Goal: Task Accomplishment & Management: Use online tool/utility

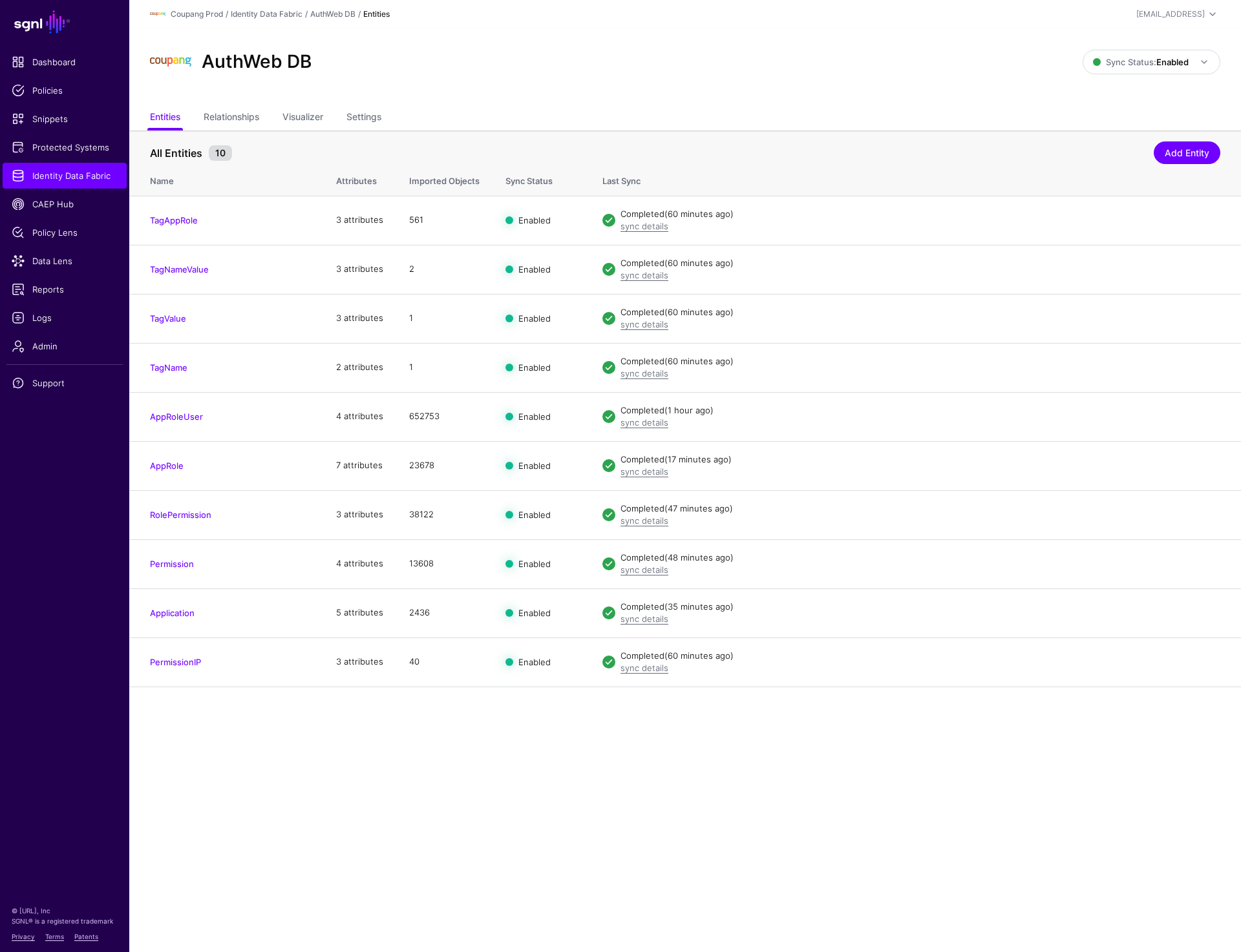
click at [645, 103] on div "AuthWeb DB Sync Status: Enabled Enabled Syncing active for all configured entit…" at bounding box center [685, 67] width 1111 height 77
click at [57, 146] on span "Protected Systems" at bounding box center [64, 147] width 106 height 13
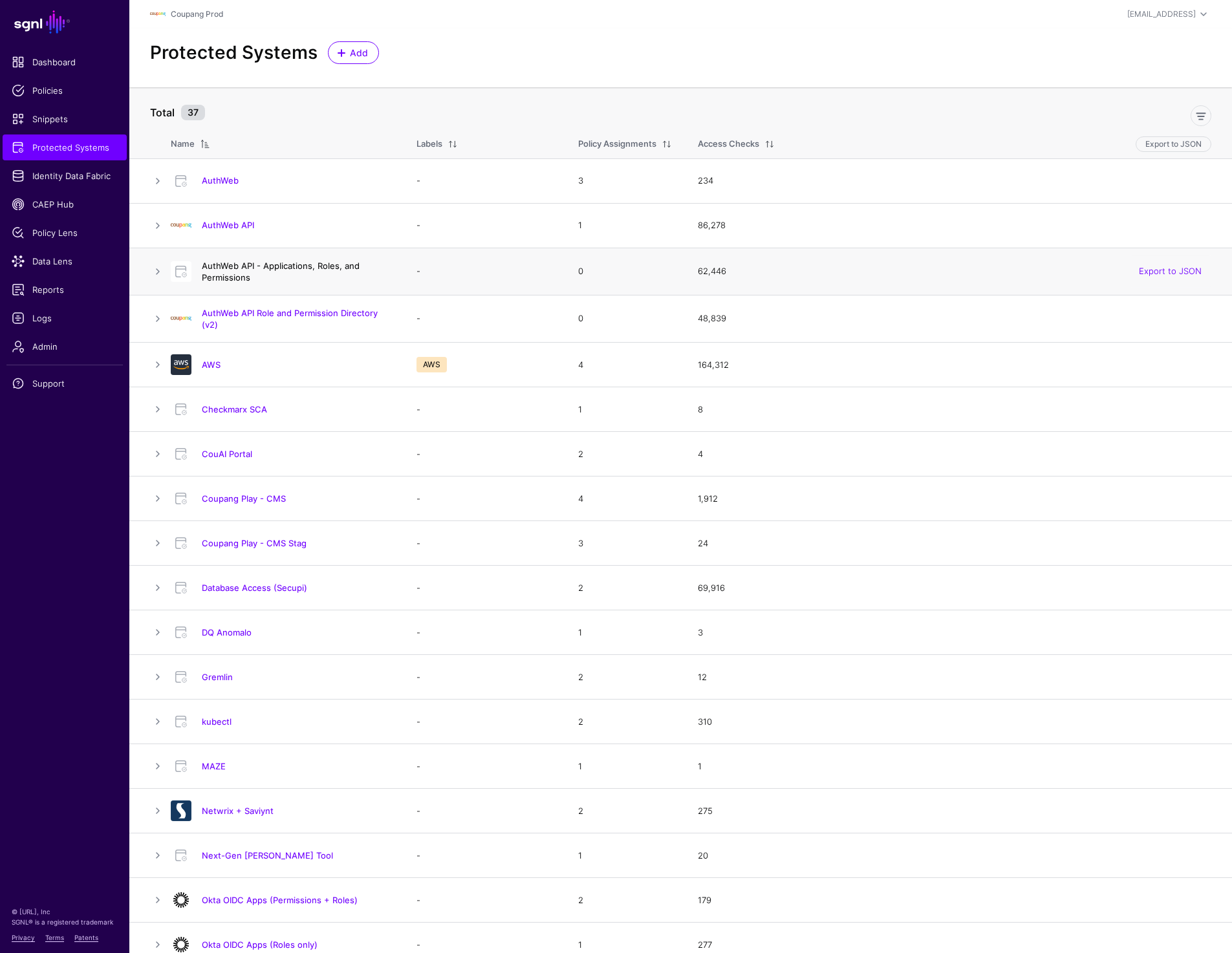
click at [269, 266] on link "AuthWeb API - Applications, Roles, and Permissions" at bounding box center [281, 271] width 158 height 22
click at [247, 271] on h4 "AuthWeb API - Applications, Roles, and Permissions" at bounding box center [296, 271] width 189 height 23
click at [227, 272] on link "AuthWeb API - Applications, Roles, and Permissions" at bounding box center [281, 271] width 158 height 22
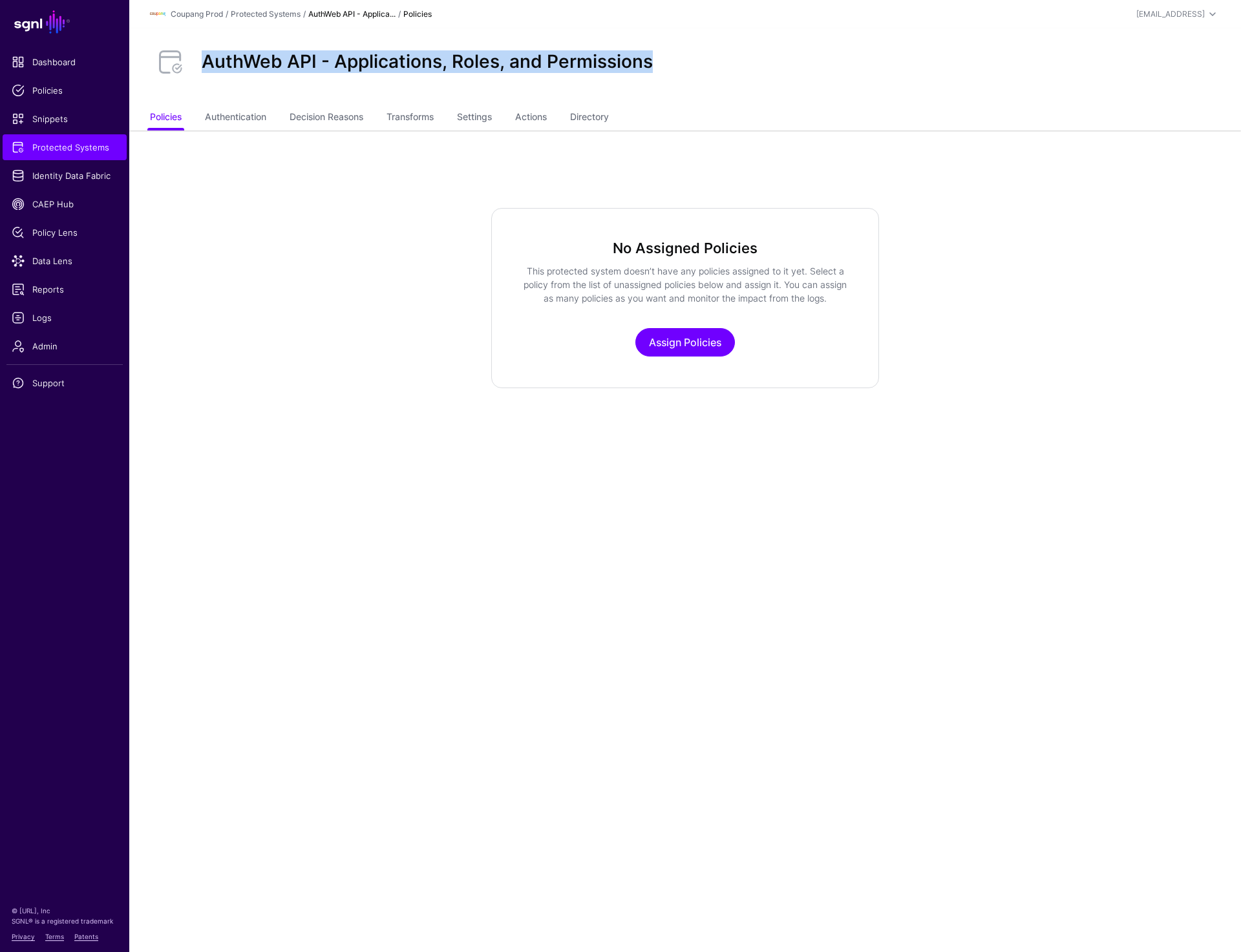
drag, startPoint x: 202, startPoint y: 62, endPoint x: 722, endPoint y: 62, distance: 520.0
click at [722, 62] on div "AuthWeb API - Applications, Roles, and Permissions" at bounding box center [685, 62] width 1081 height 41
copy h2 "AuthWeb API - Applications, Roles, and Permissions"
click at [407, 109] on link "Transforms" at bounding box center [410, 118] width 47 height 25
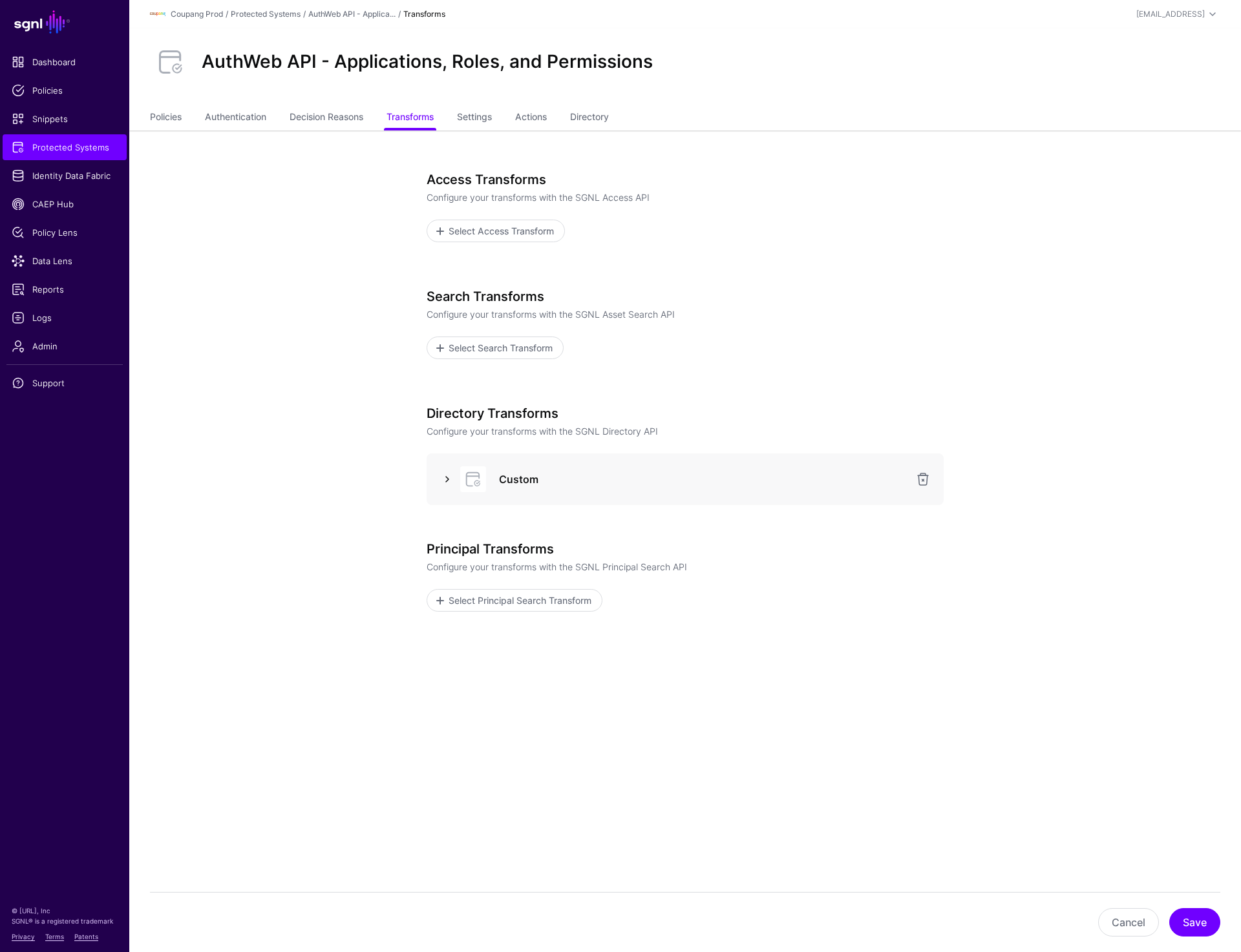
click at [444, 475] on link at bounding box center [447, 479] width 15 height 15
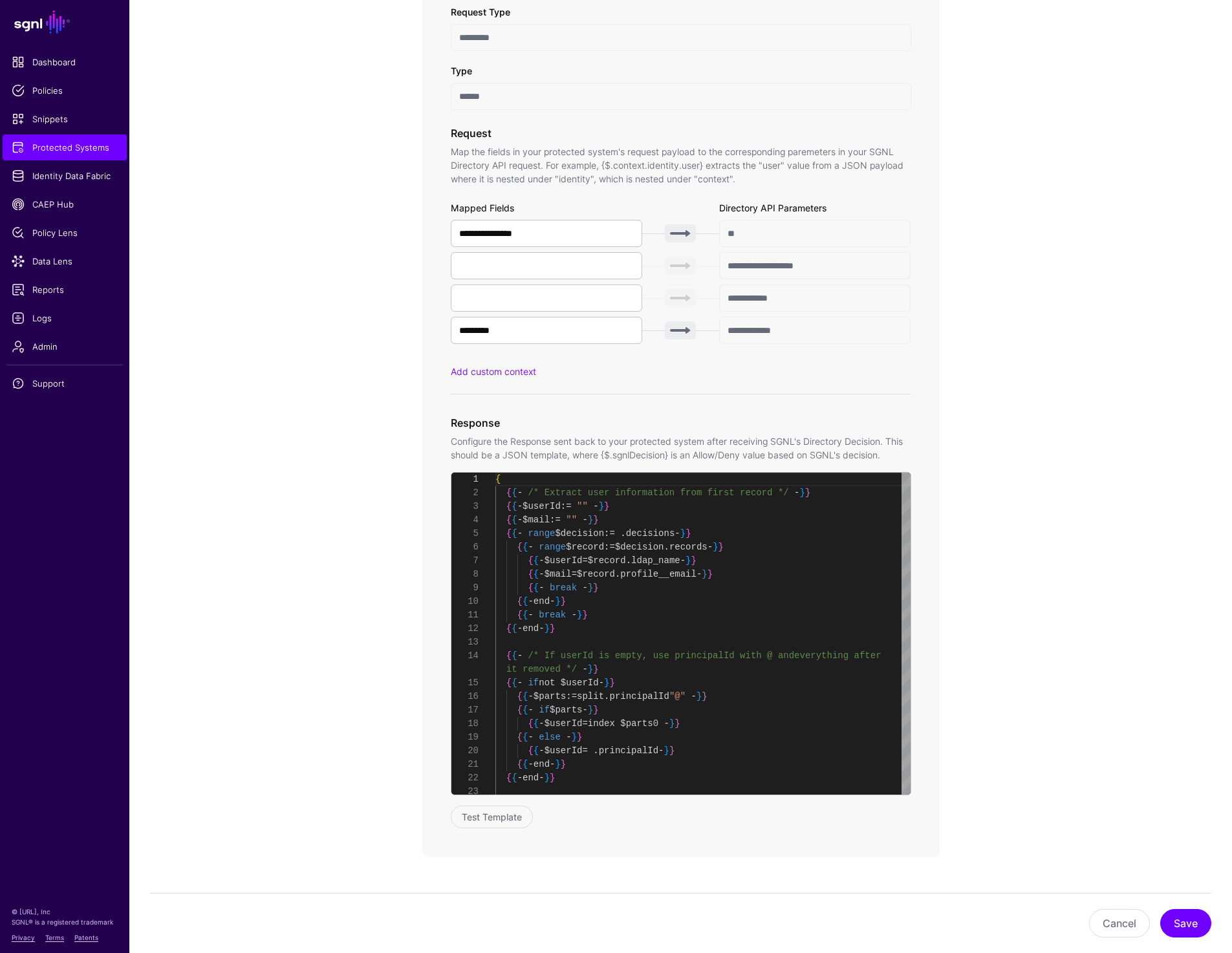
scroll to position [581, 0]
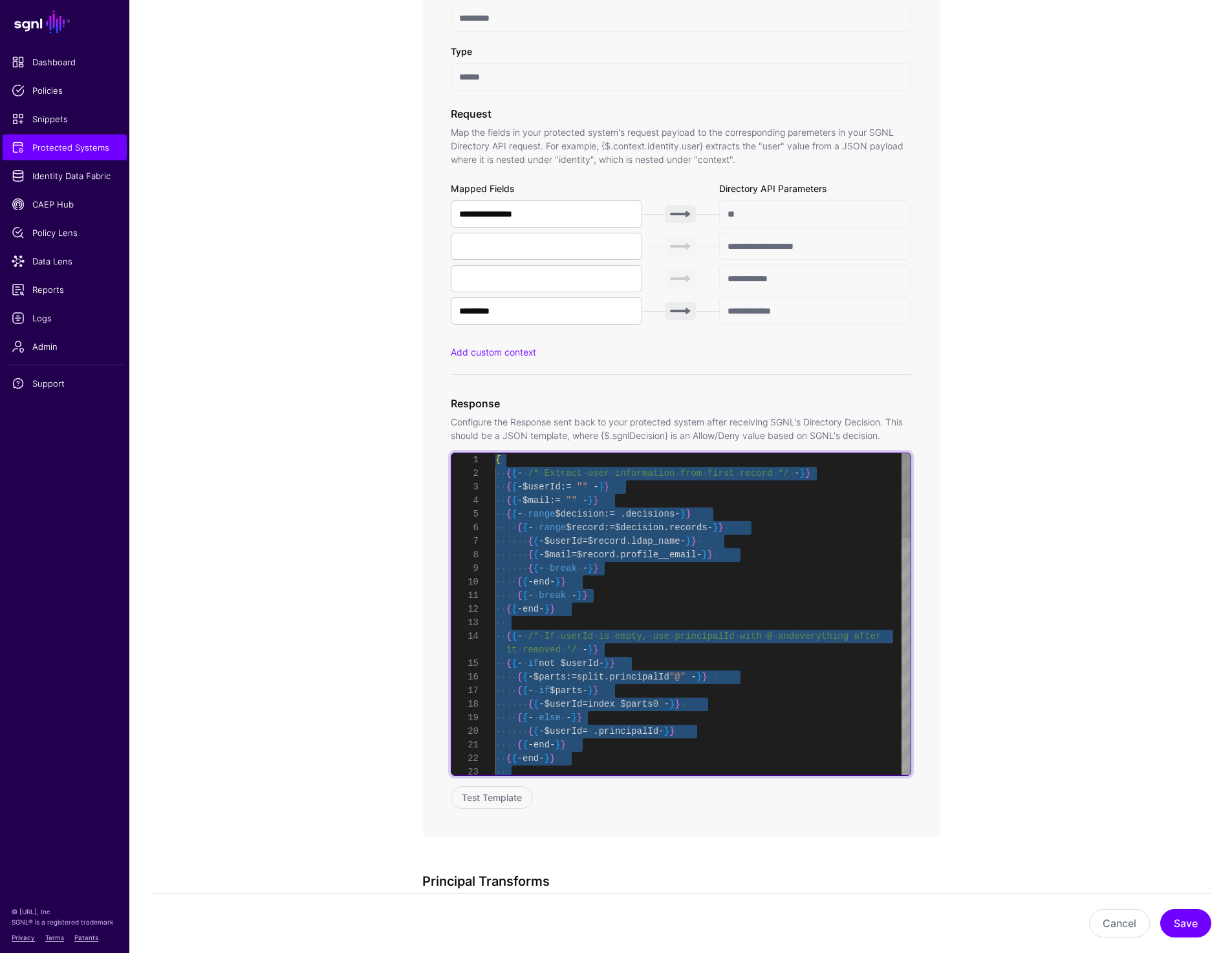
scroll to position [0, 0]
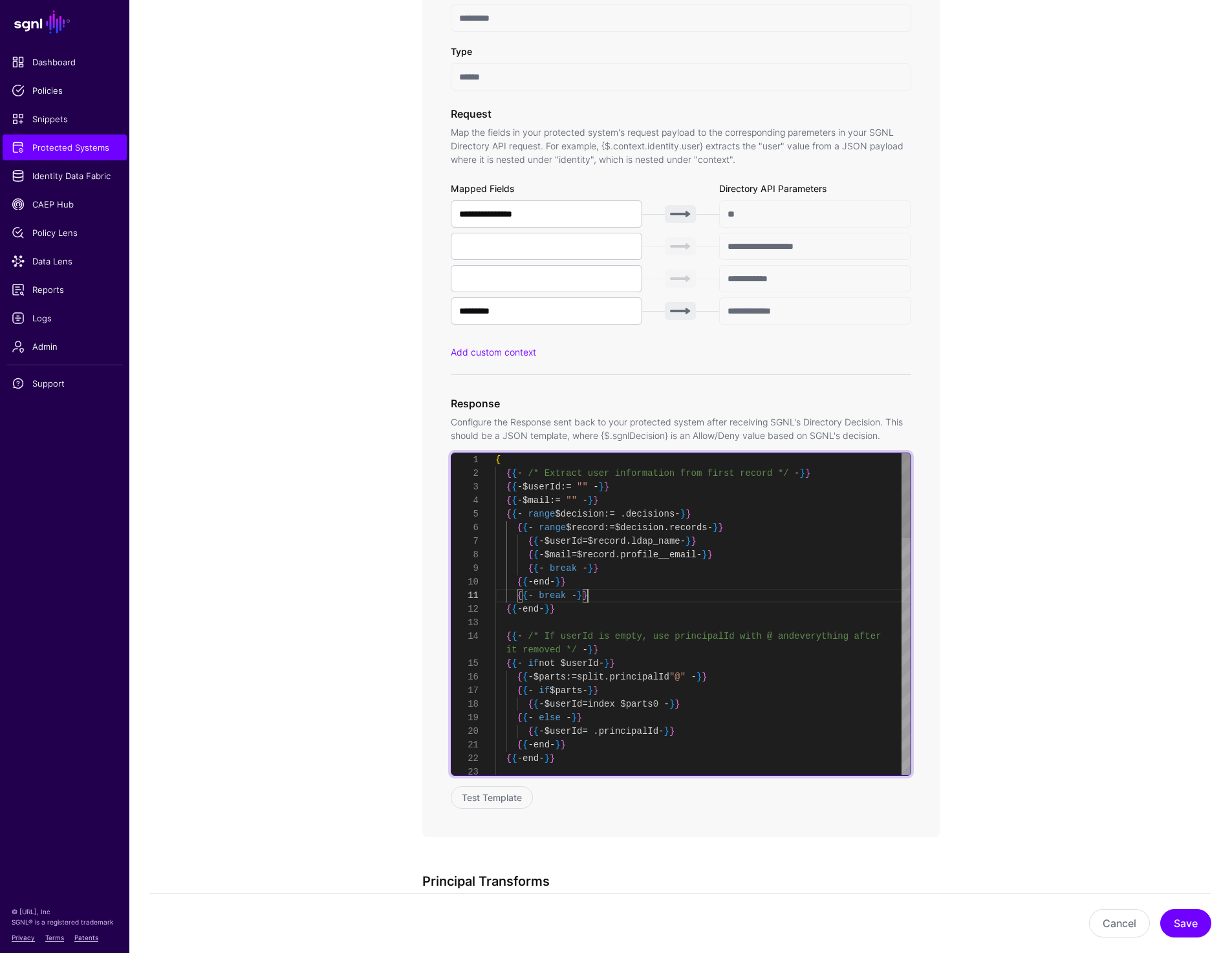
type textarea "**********"
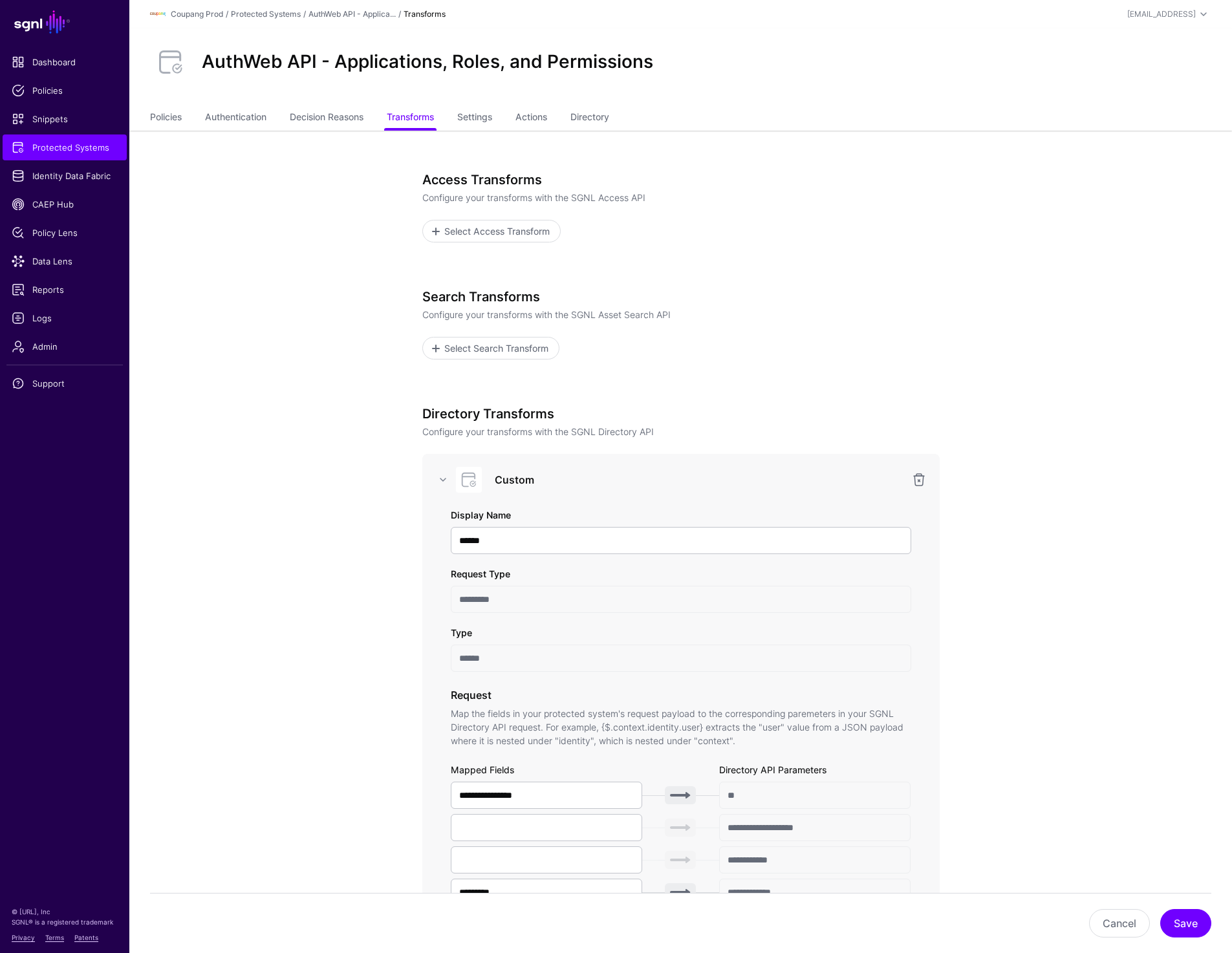
click at [202, 61] on h2 "AuthWeb API - Applications, Roles, and Permissions" at bounding box center [427, 61] width 451 height 22
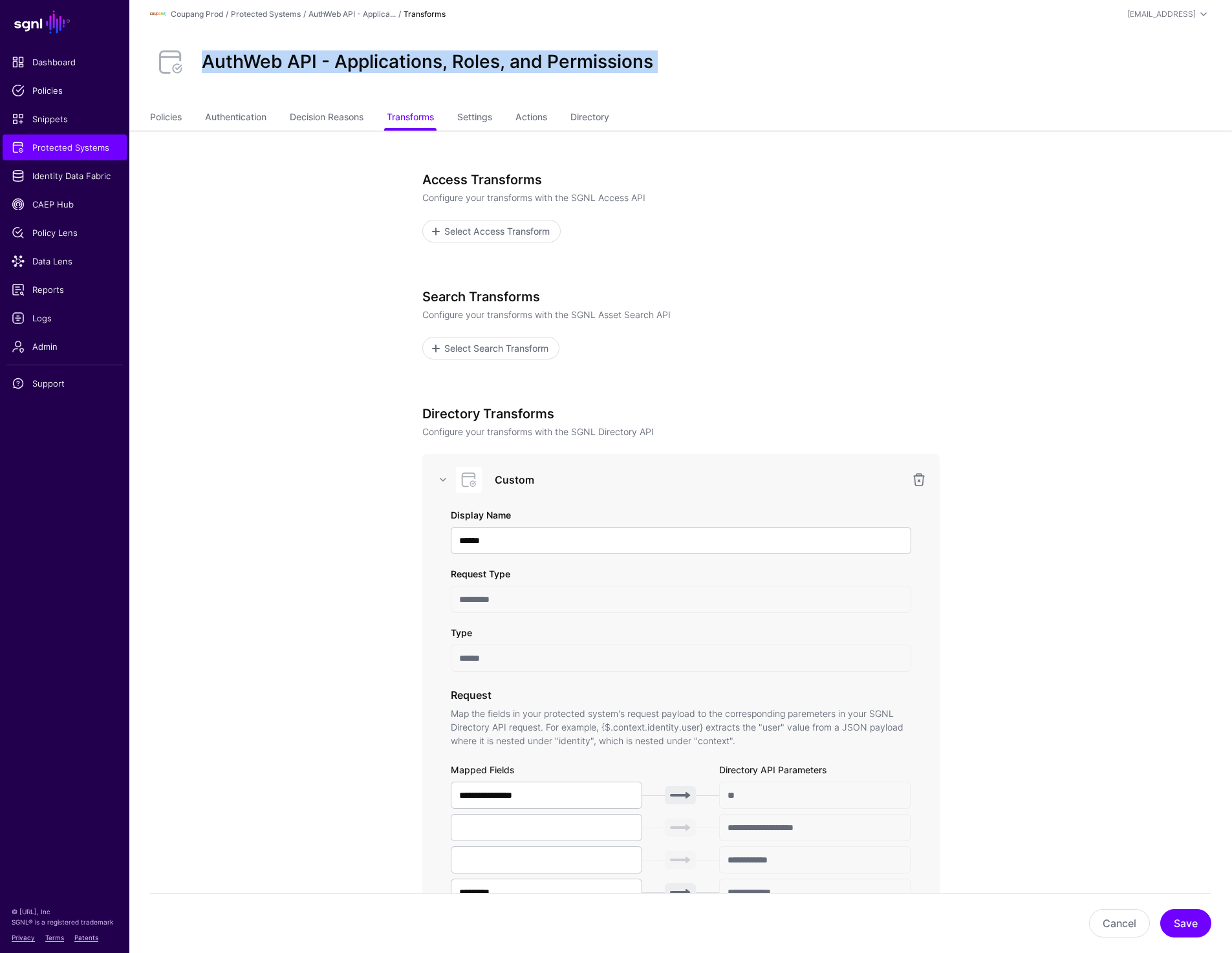
drag, startPoint x: 201, startPoint y: 61, endPoint x: 670, endPoint y: 61, distance: 469.0
click at [670, 61] on div "AuthWeb API - Applications, Roles, and Permissions" at bounding box center [681, 62] width 1072 height 41
copy div "AuthWeb API - Applications, Roles, and Permissions"
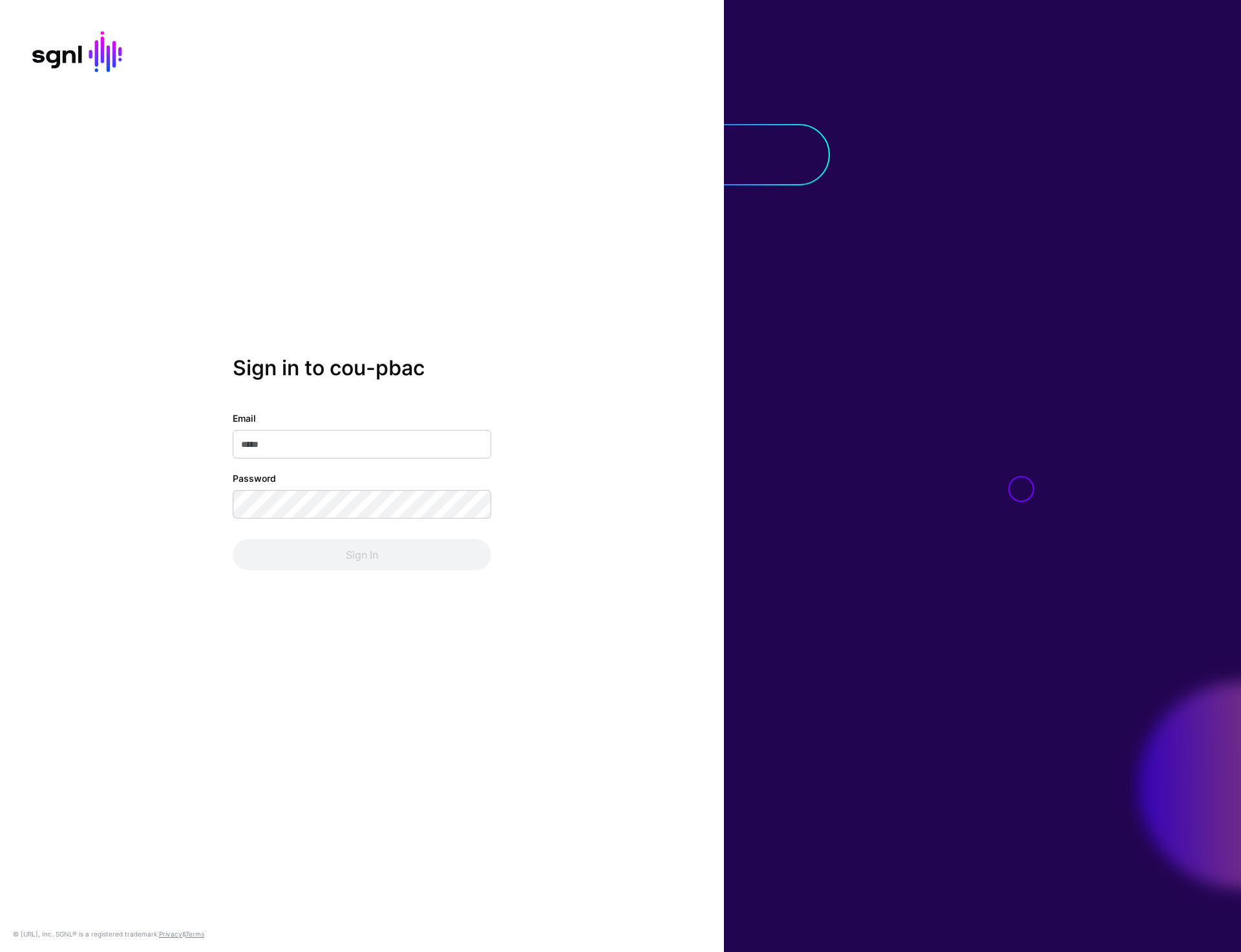
type input "**********"
click at [363, 559] on button "Sign In" at bounding box center [361, 555] width 258 height 31
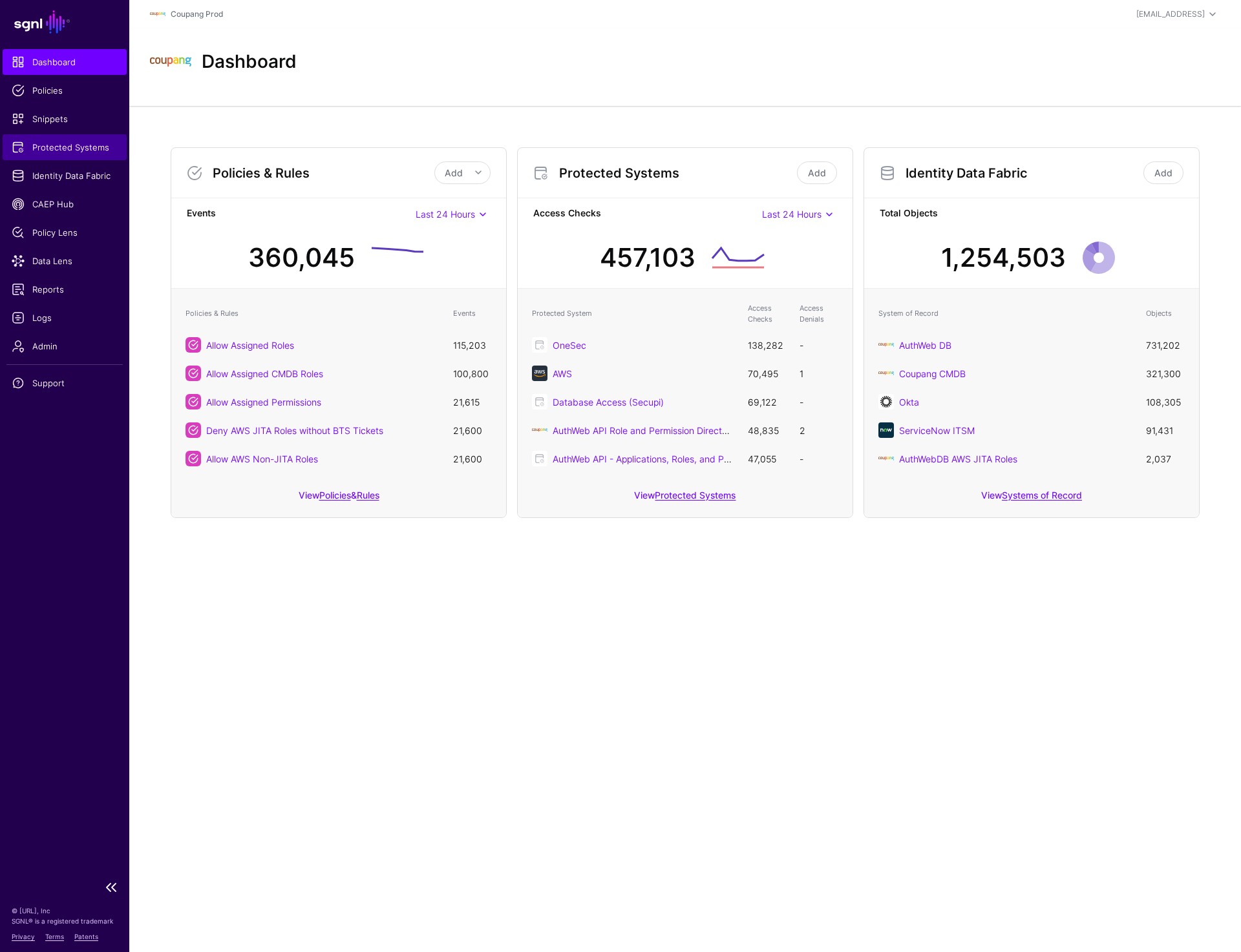
click at [67, 148] on span "Protected Systems" at bounding box center [64, 147] width 106 height 13
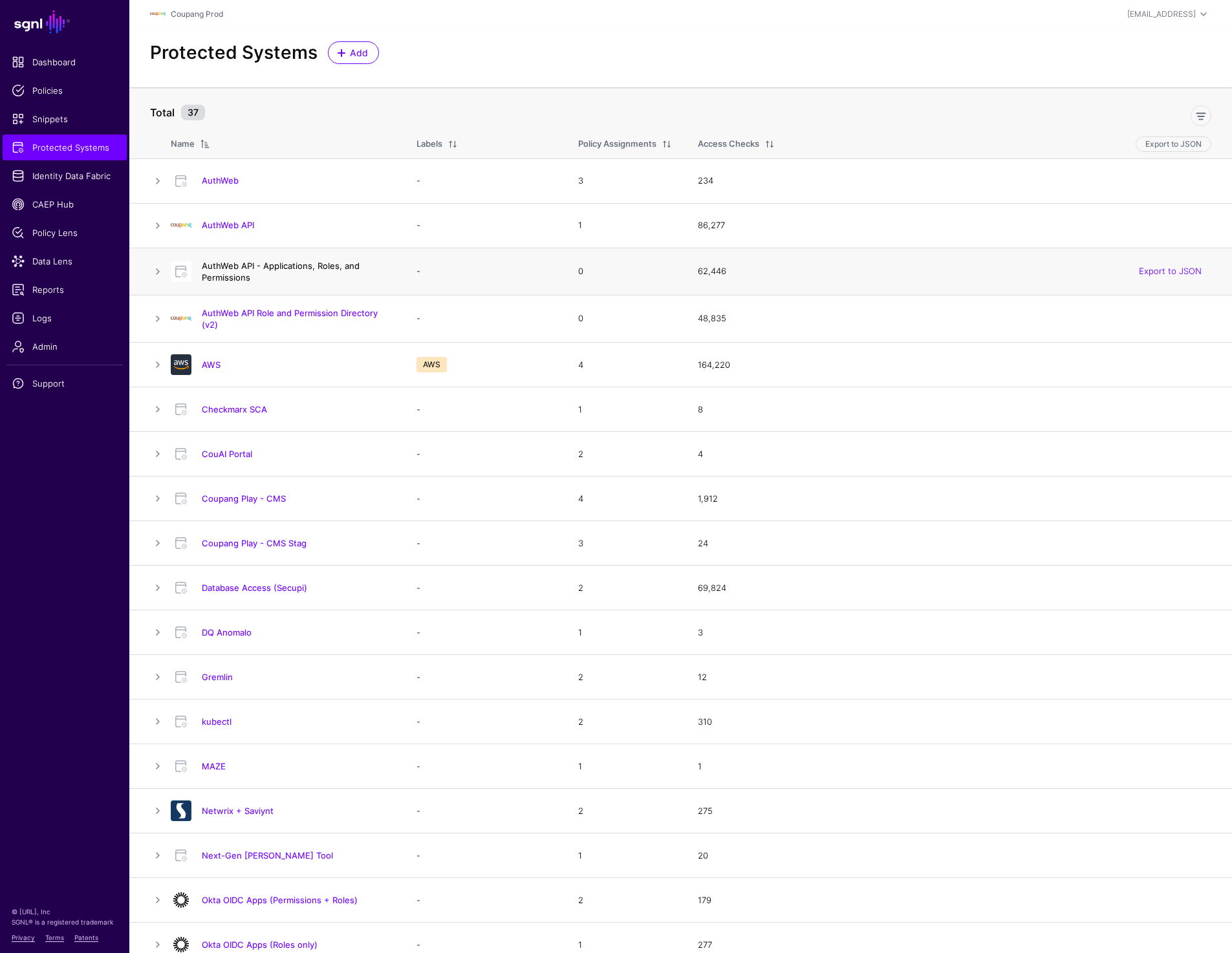
click at [290, 269] on link "AuthWeb API - Applications, Roles, and Permissions" at bounding box center [281, 271] width 158 height 22
click at [289, 308] on link "AuthWeb API Role and Permission Directory (v2)" at bounding box center [289, 319] width 176 height 22
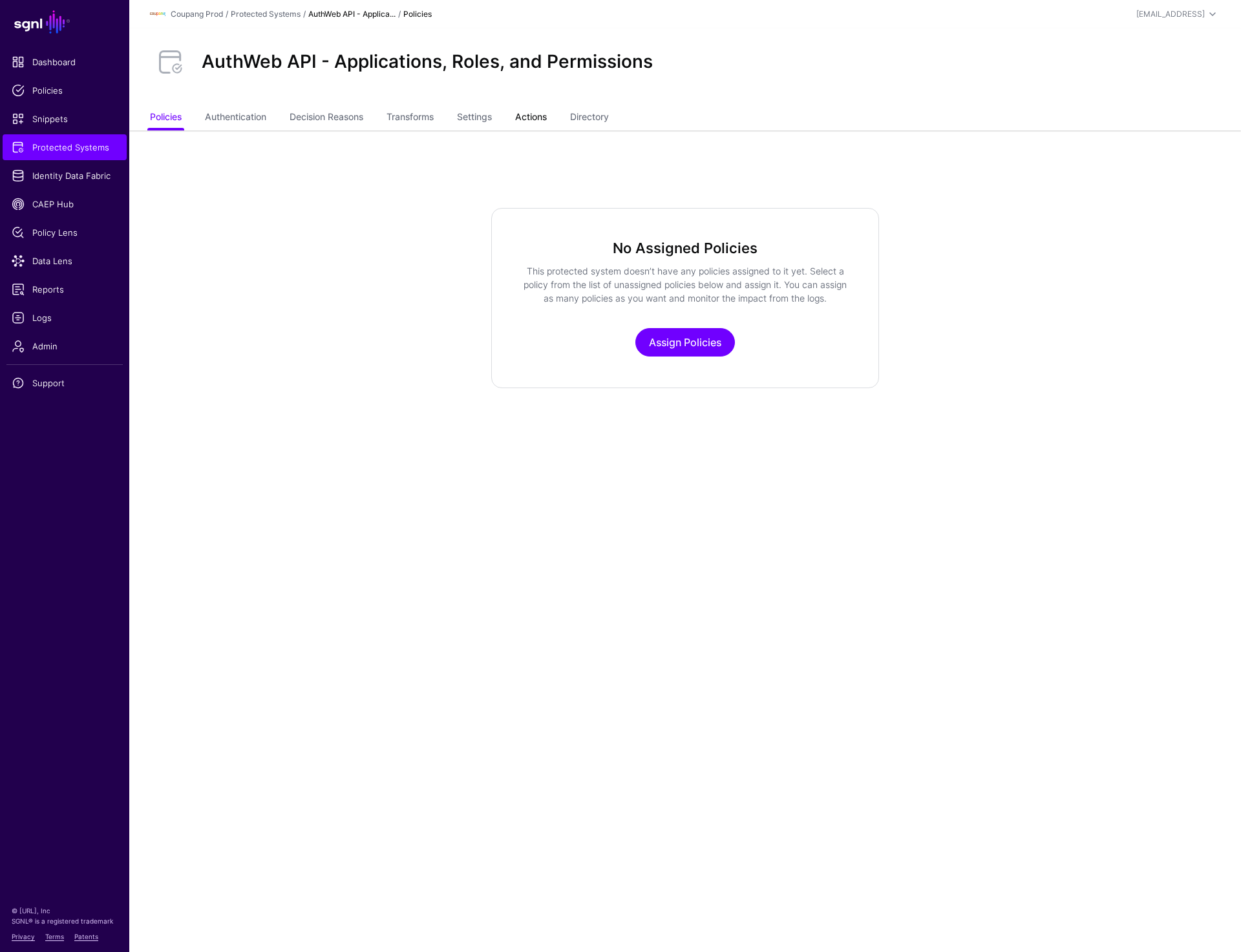
click at [542, 113] on link "Actions" at bounding box center [530, 118] width 31 height 25
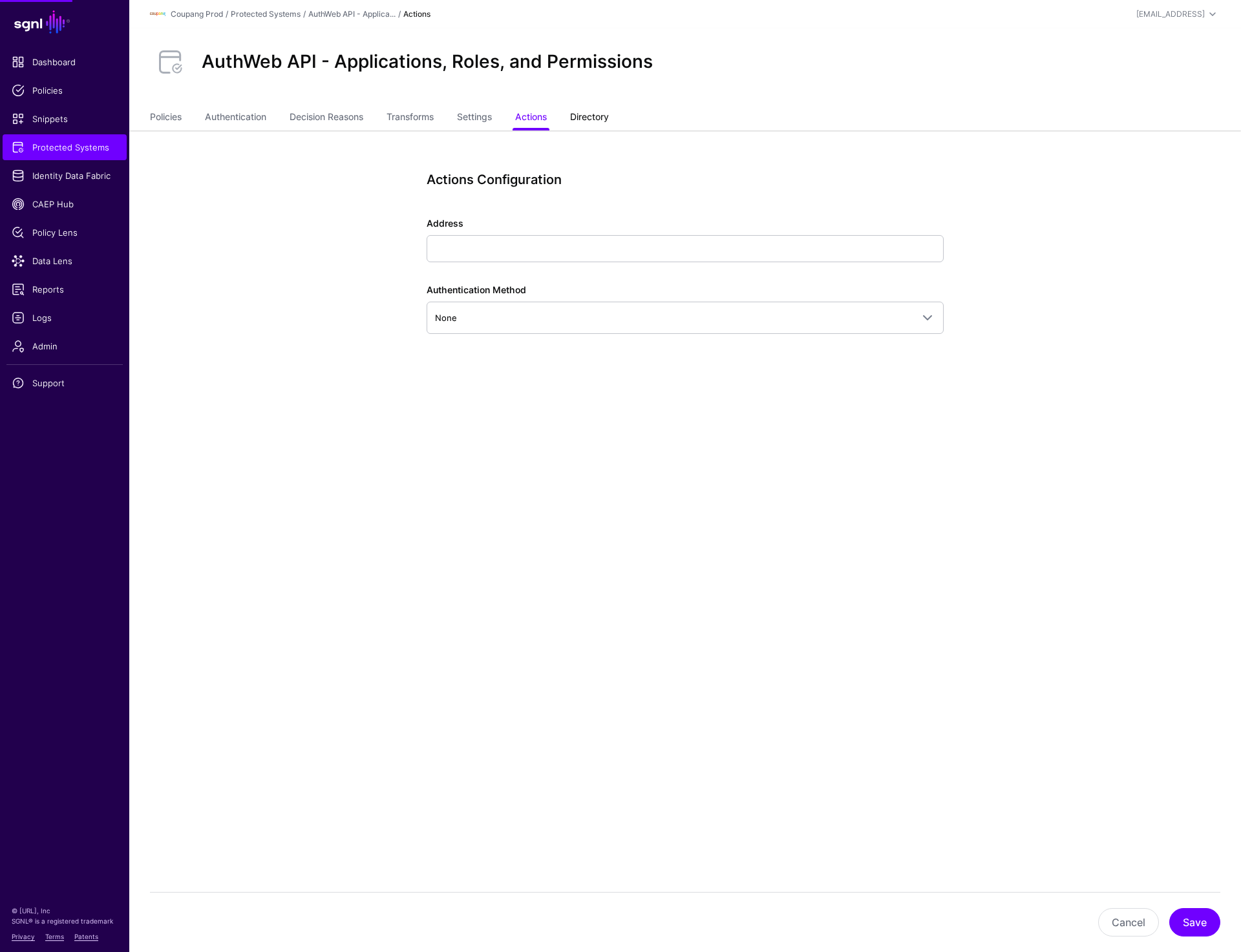
click at [606, 115] on link "Directory" at bounding box center [589, 118] width 39 height 25
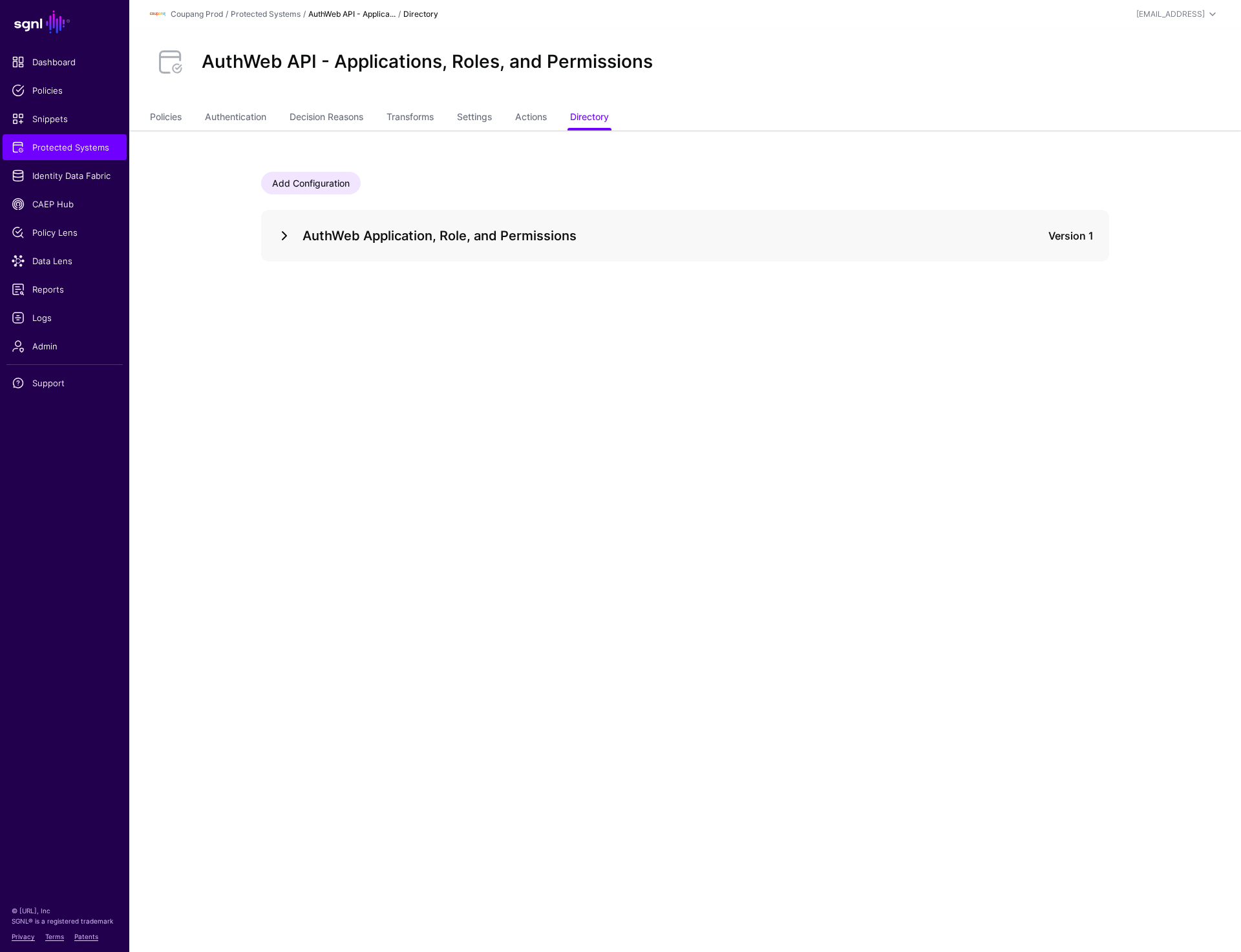
click at [285, 233] on link at bounding box center [284, 236] width 15 height 15
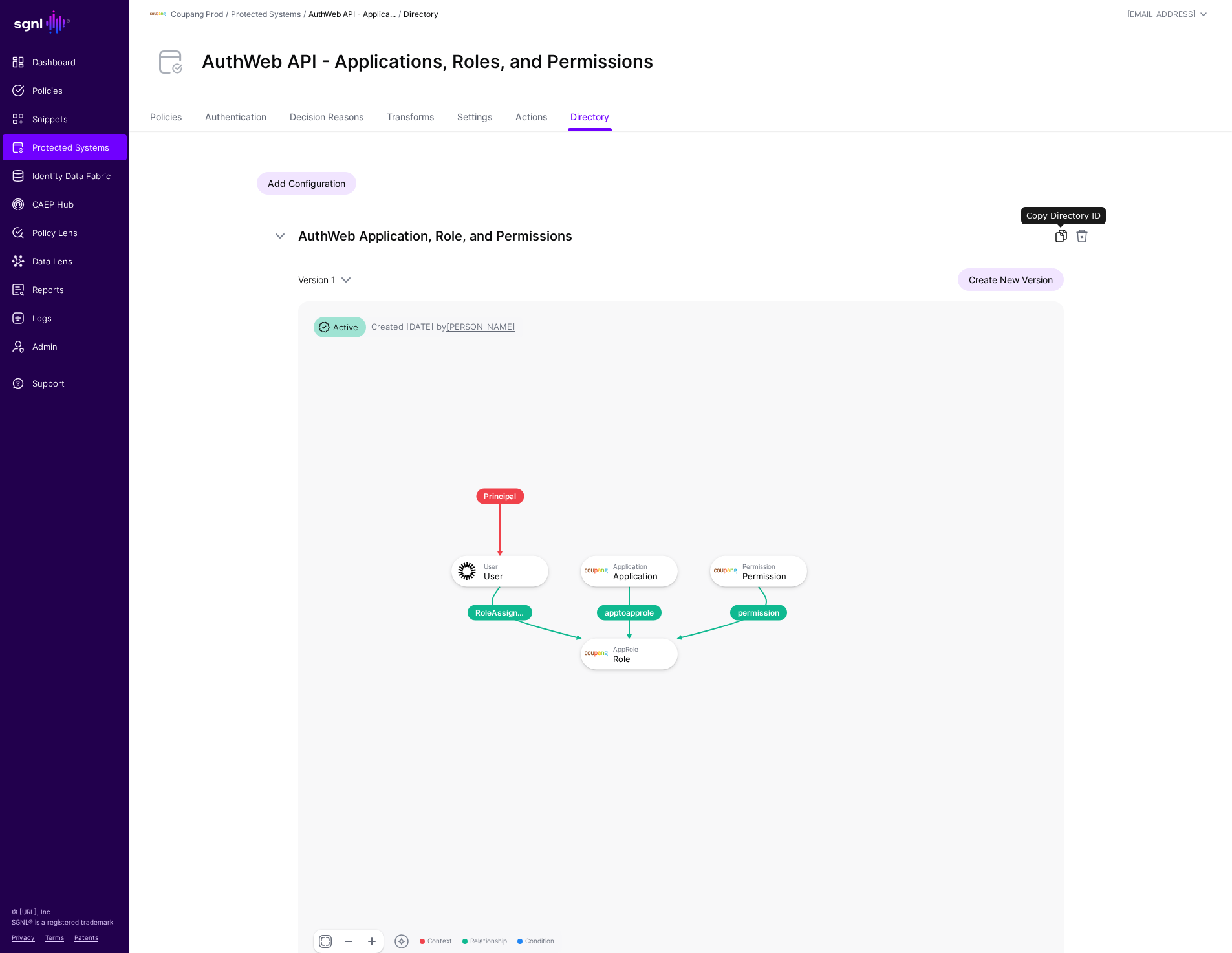
click at [1062, 237] on link at bounding box center [1061, 236] width 15 height 15
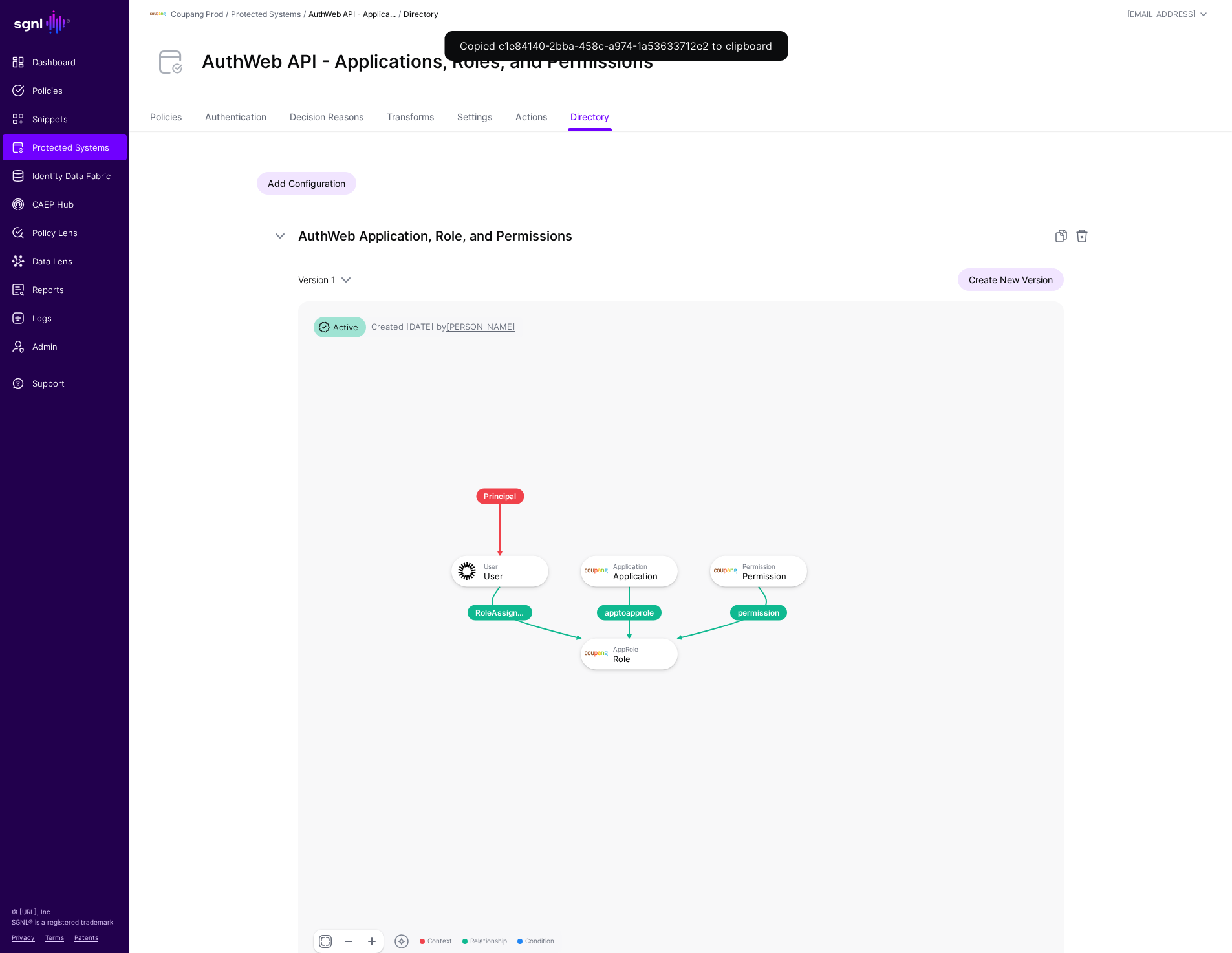
click at [762, 255] on div "AuthWeb Application, Role, and Permissions Version 1 Version 1 Create New Versi…" at bounding box center [681, 597] width 848 height 774
click at [162, 123] on link "Policies" at bounding box center [165, 118] width 31 height 25
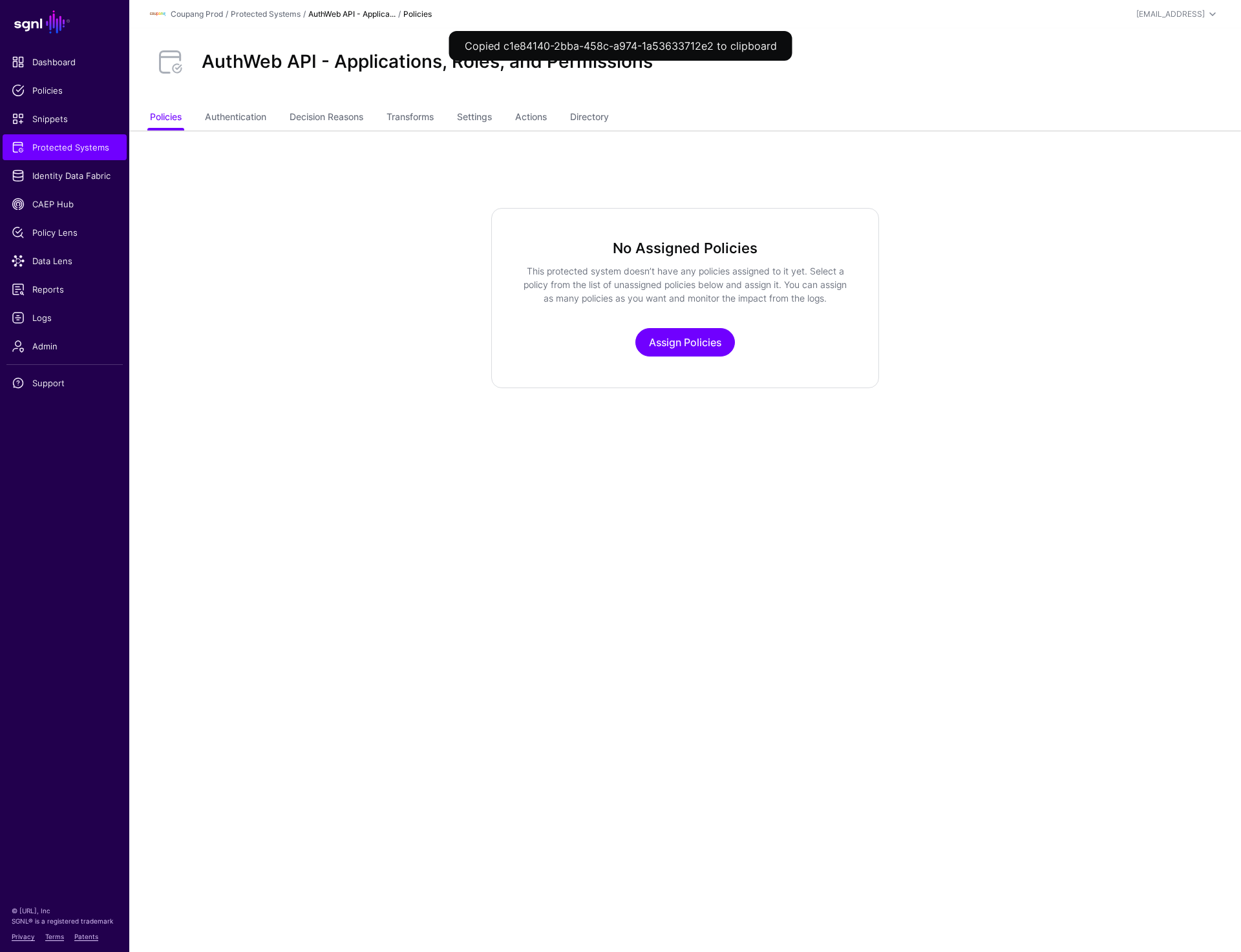
click at [749, 114] on ul "Policies Authentication Decision Reasons Transforms Settings Actions Directory" at bounding box center [685, 118] width 1070 height 25
click at [483, 115] on link "Settings" at bounding box center [474, 118] width 35 height 25
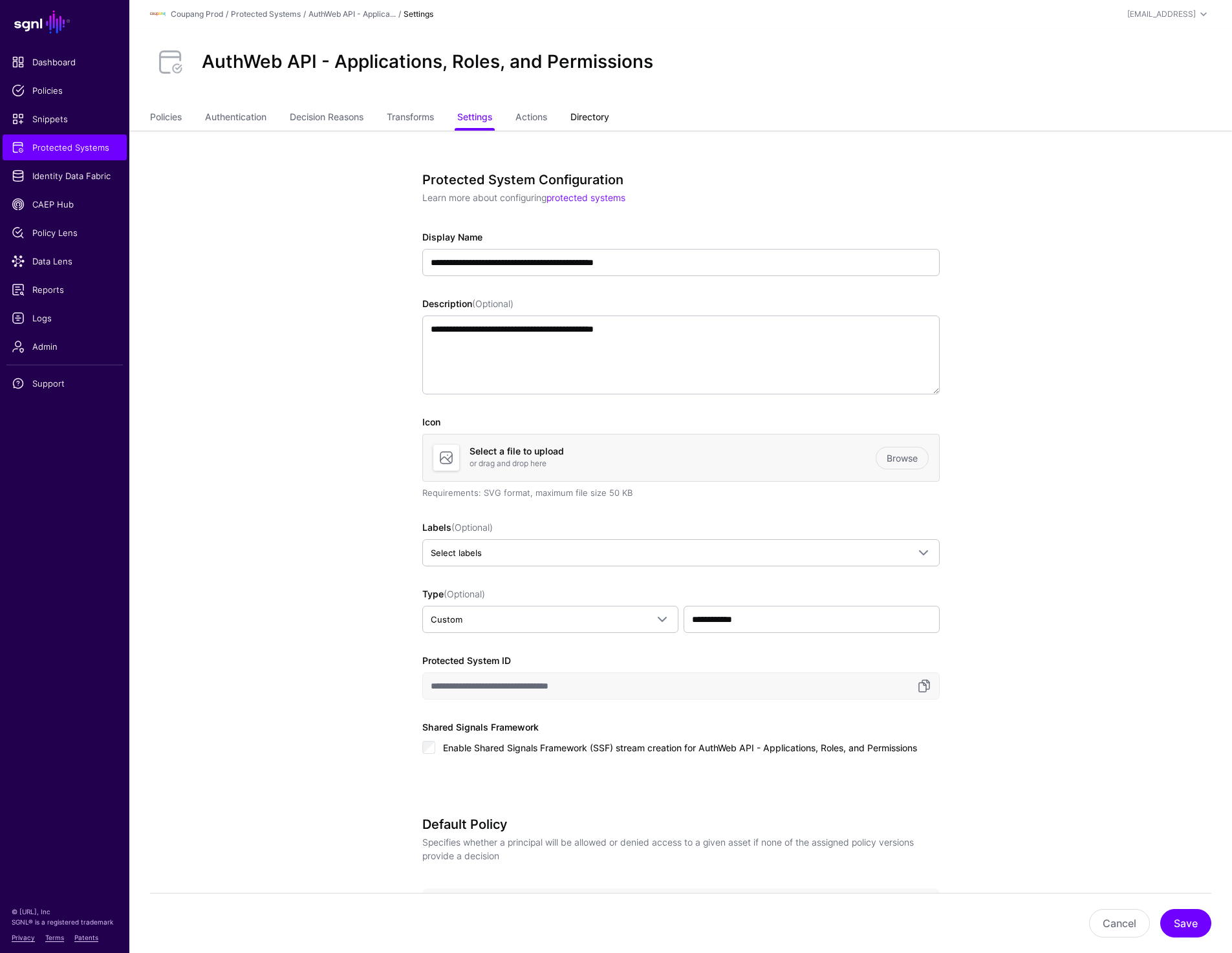
click at [600, 112] on link "Directory" at bounding box center [590, 118] width 39 height 25
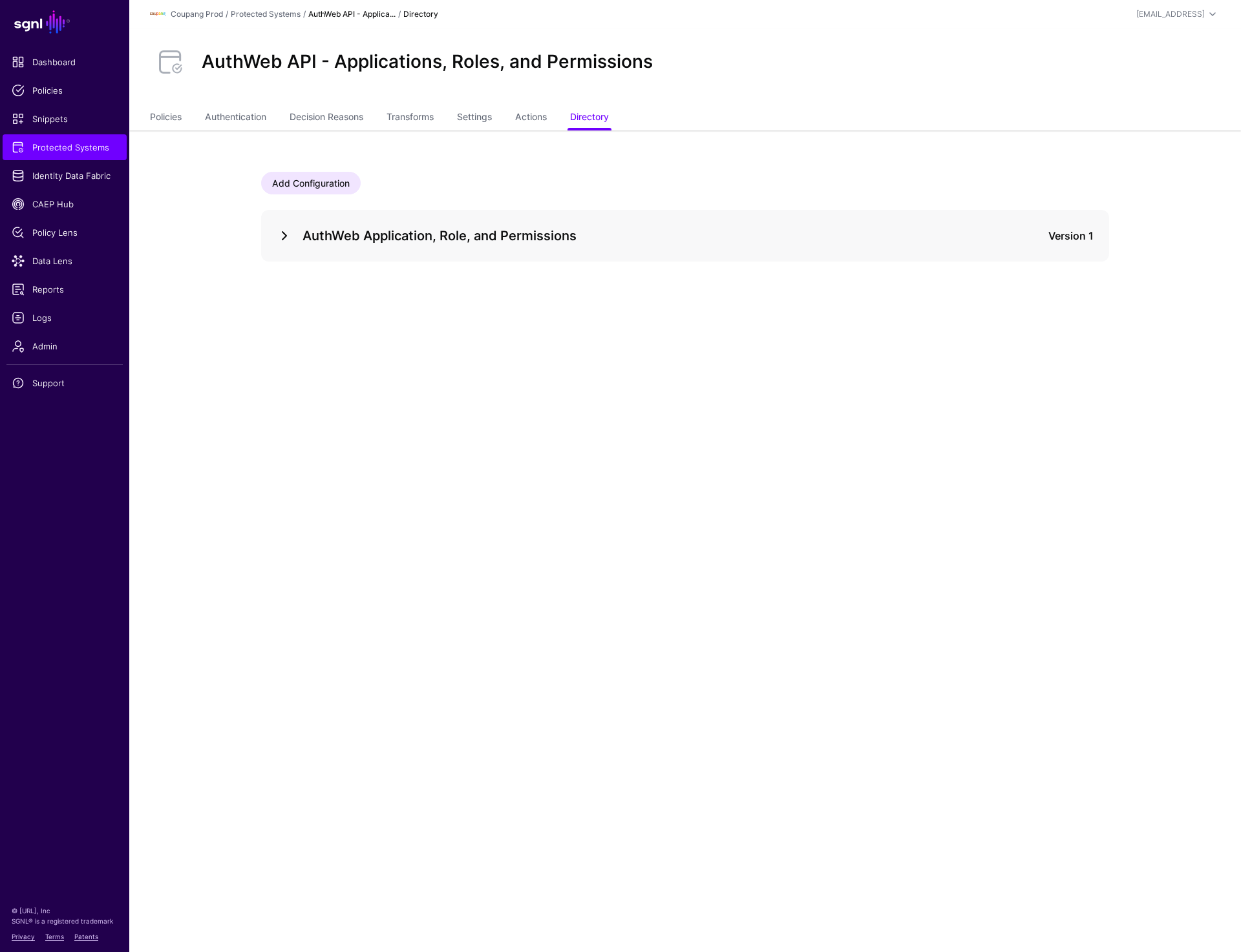
click at [284, 230] on link at bounding box center [284, 236] width 15 height 15
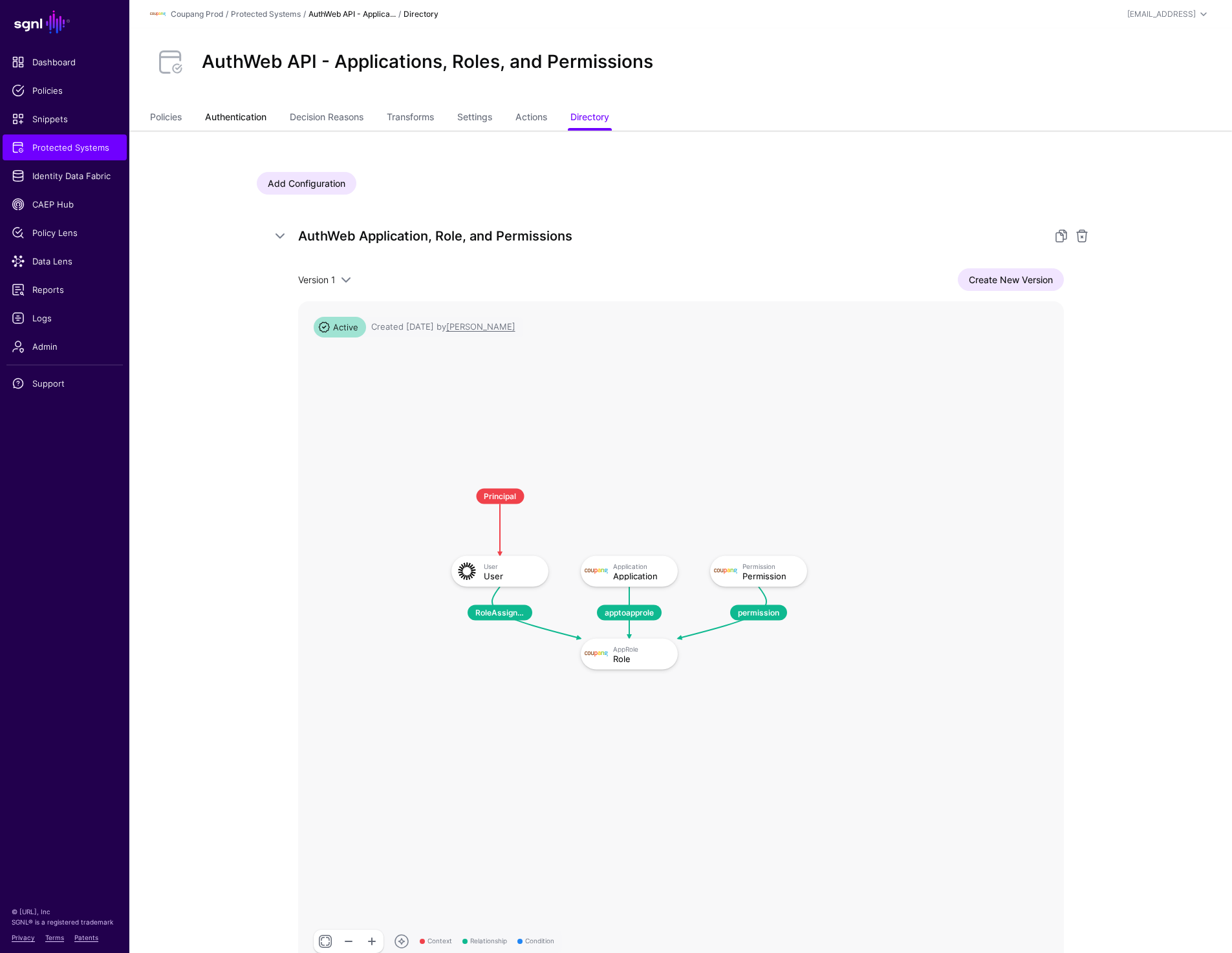
click at [227, 115] on link "Authentication" at bounding box center [236, 118] width 61 height 25
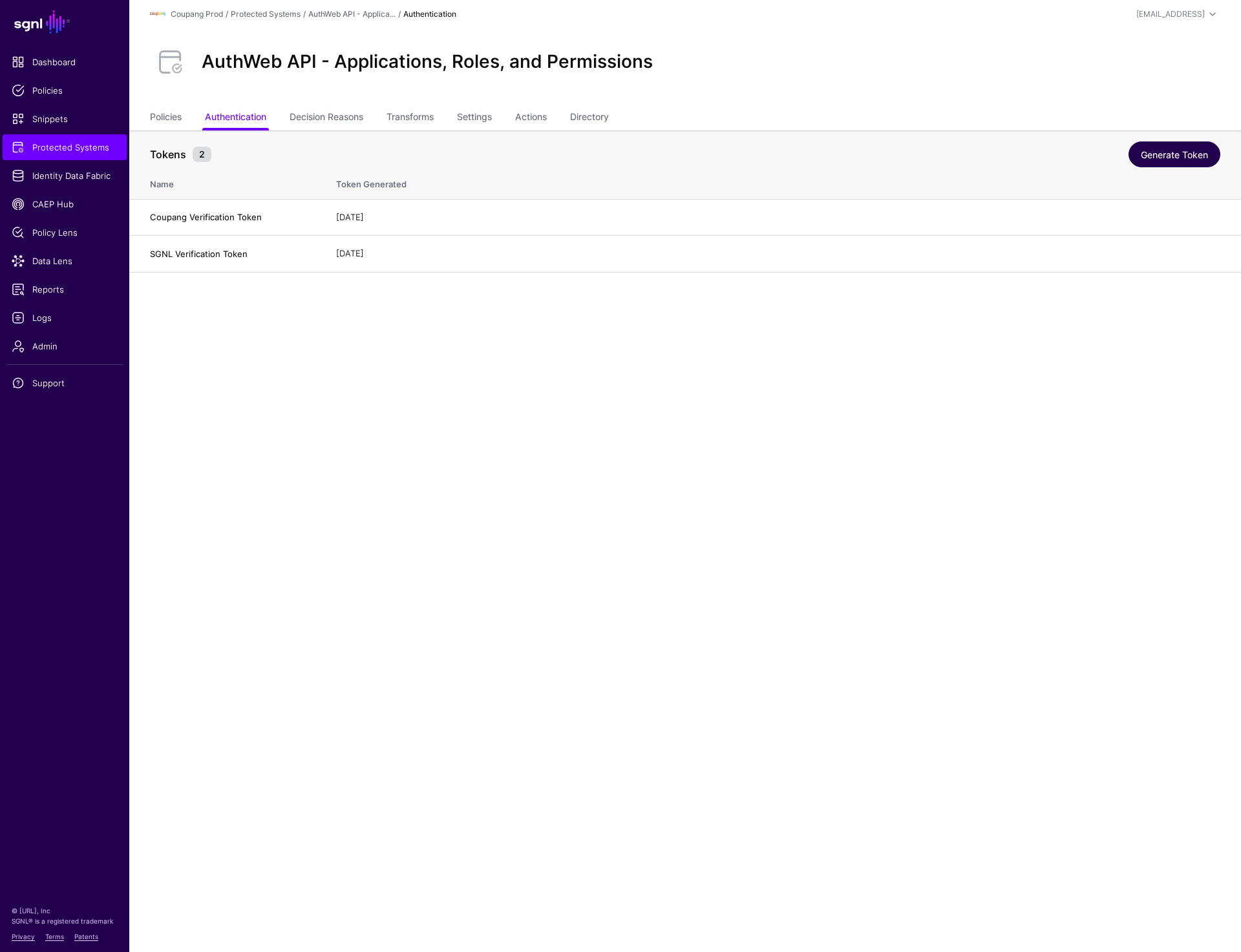
click at [1174, 160] on link "Generate Token" at bounding box center [1174, 154] width 92 height 26
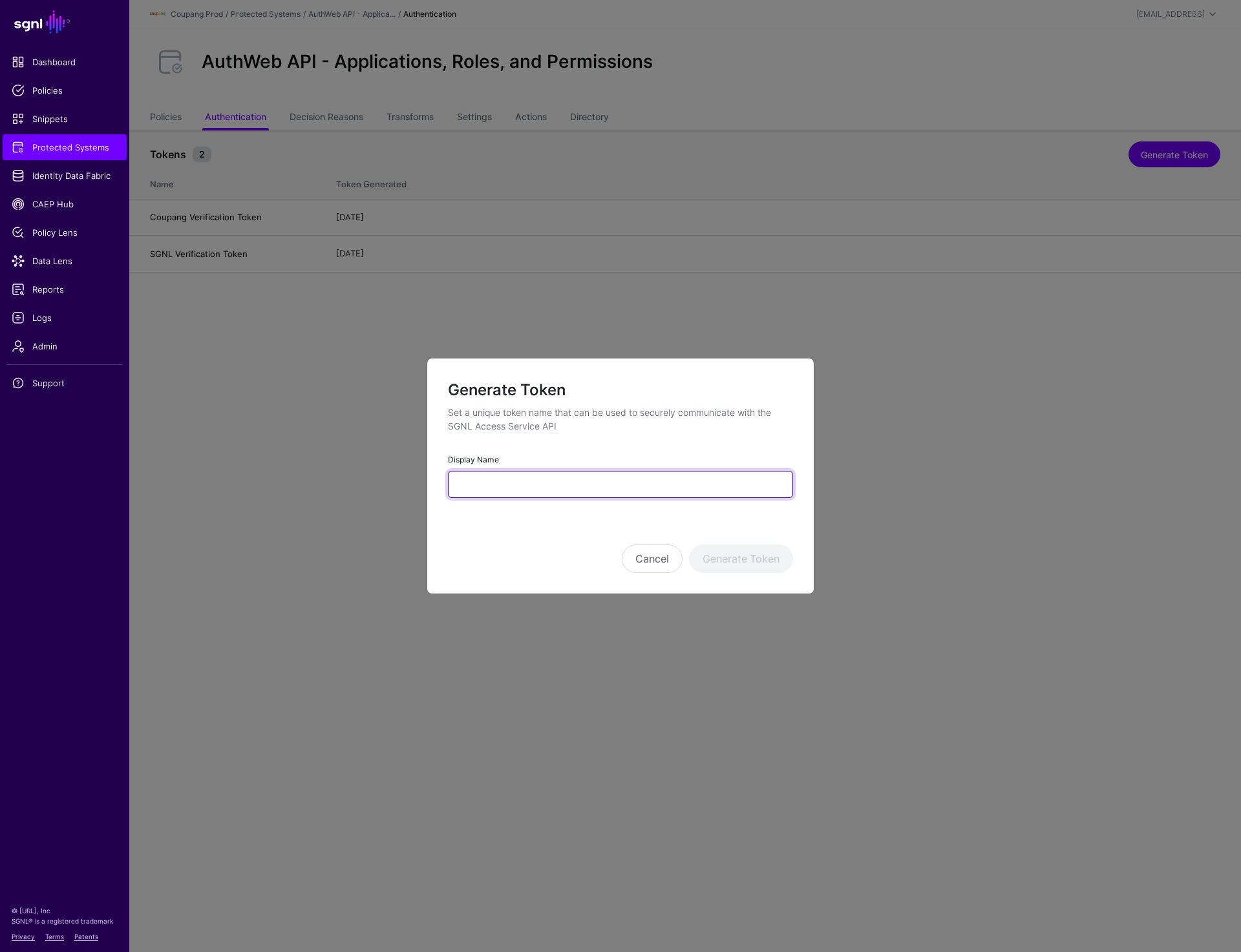
click at [590, 475] on input "Display Name" at bounding box center [620, 484] width 345 height 27
type input "********"
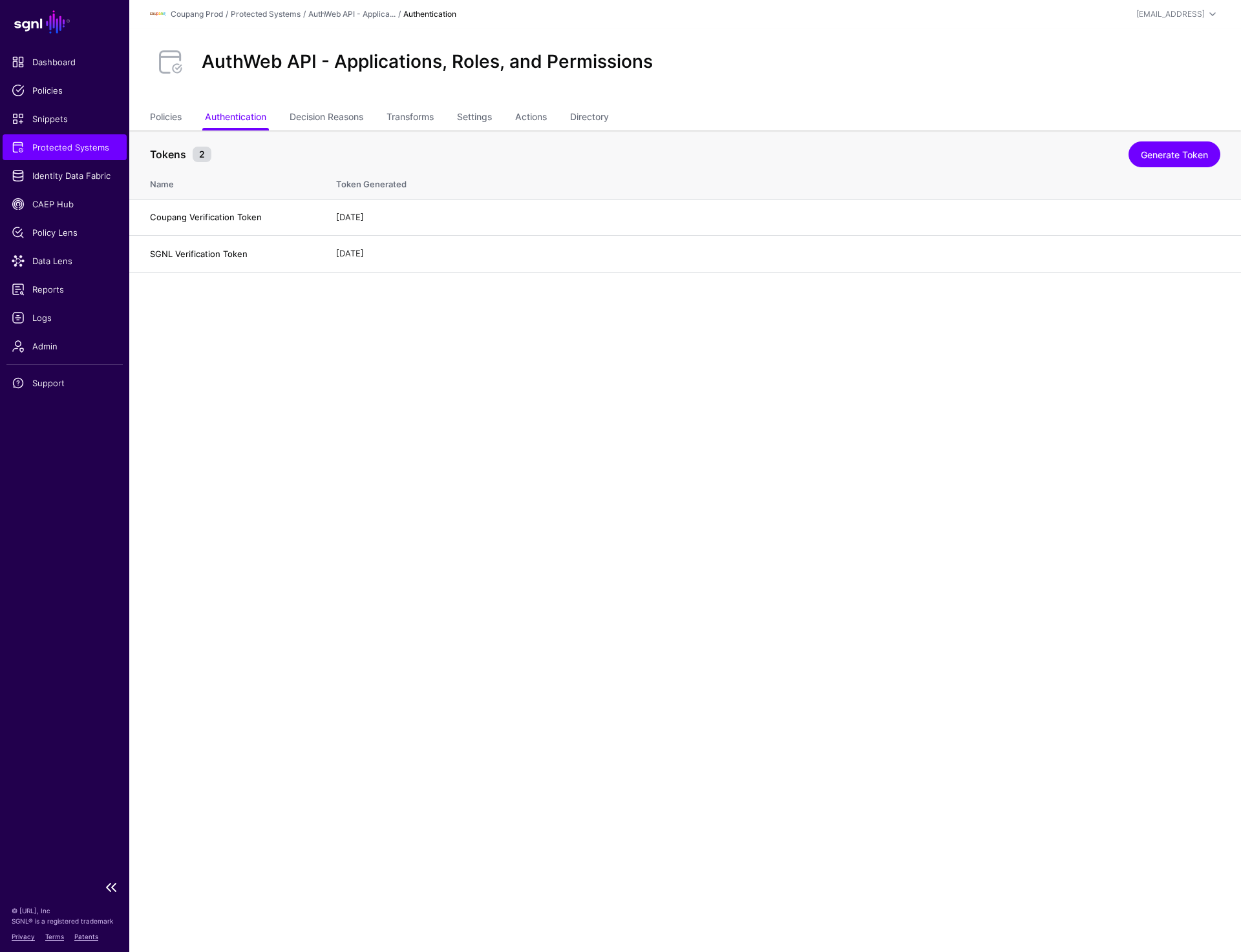
click at [80, 145] on span "Protected Systems" at bounding box center [64, 147] width 106 height 13
click at [1187, 151] on link "Generate Token" at bounding box center [1174, 154] width 92 height 26
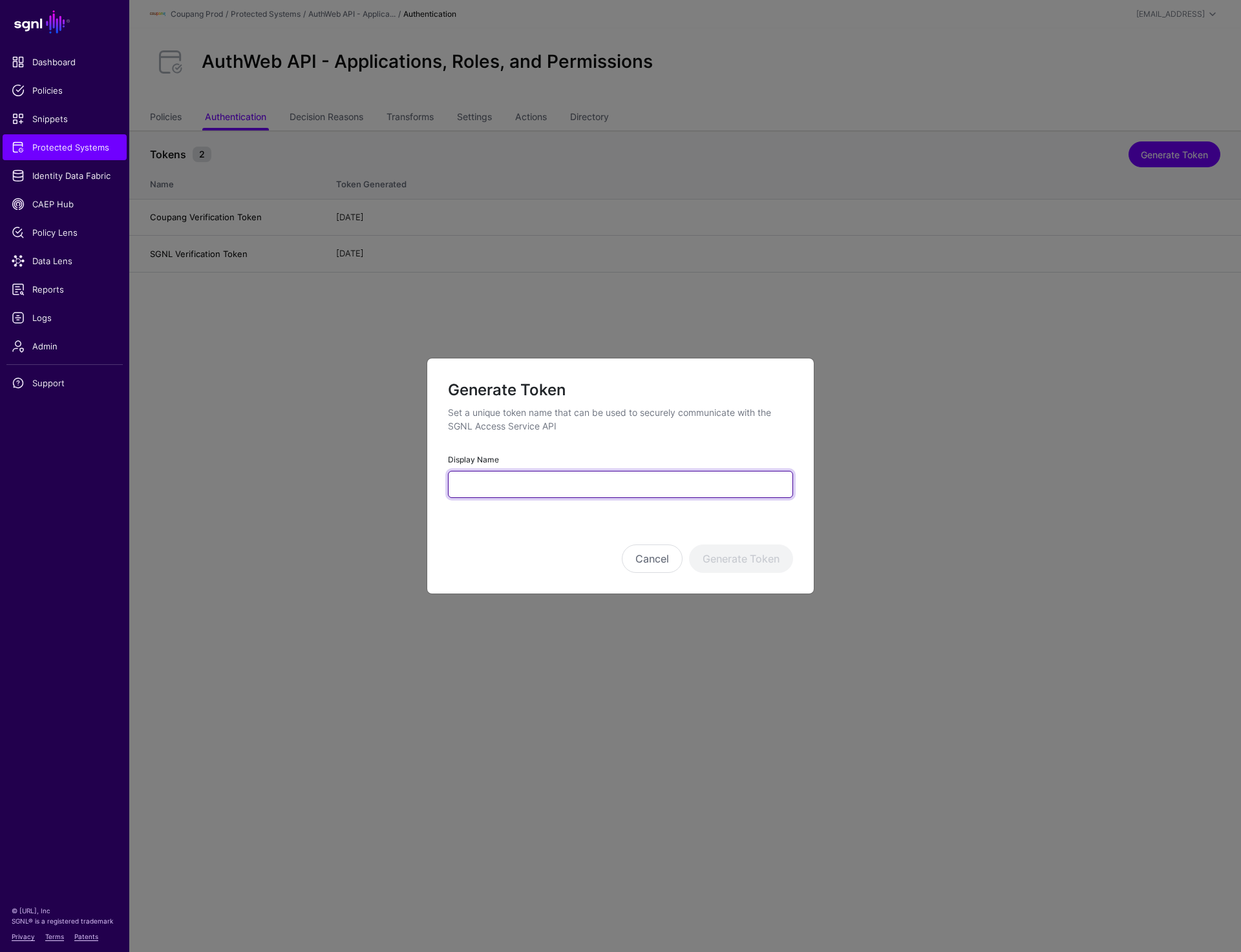
click at [494, 484] on input "Display Name" at bounding box center [620, 484] width 345 height 27
paste input "**********"
type input "**********"
click at [731, 563] on button "Generate Token" at bounding box center [741, 559] width 104 height 29
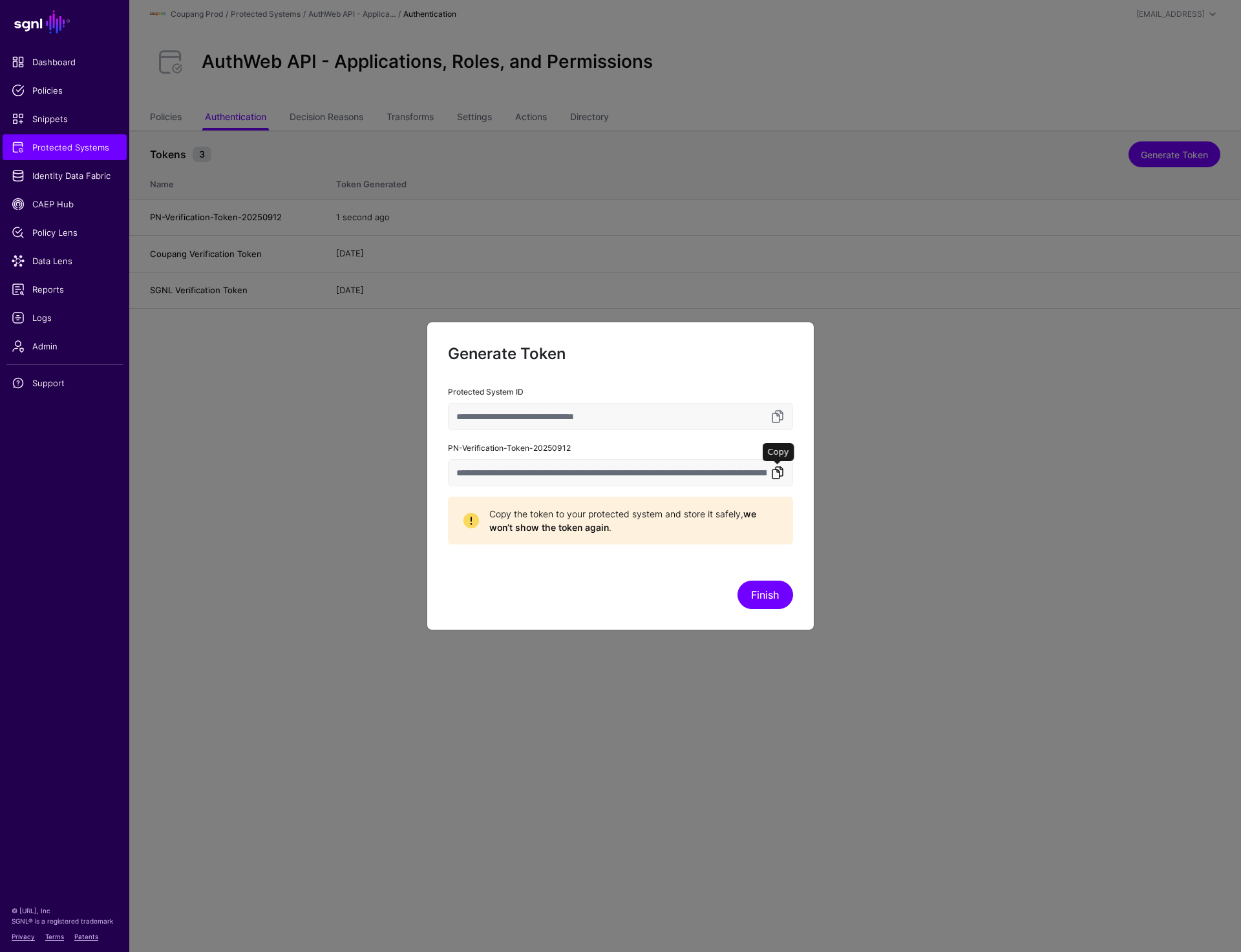
click at [775, 467] on link at bounding box center [777, 473] width 15 height 15
click at [770, 593] on button "Finish" at bounding box center [765, 595] width 55 height 29
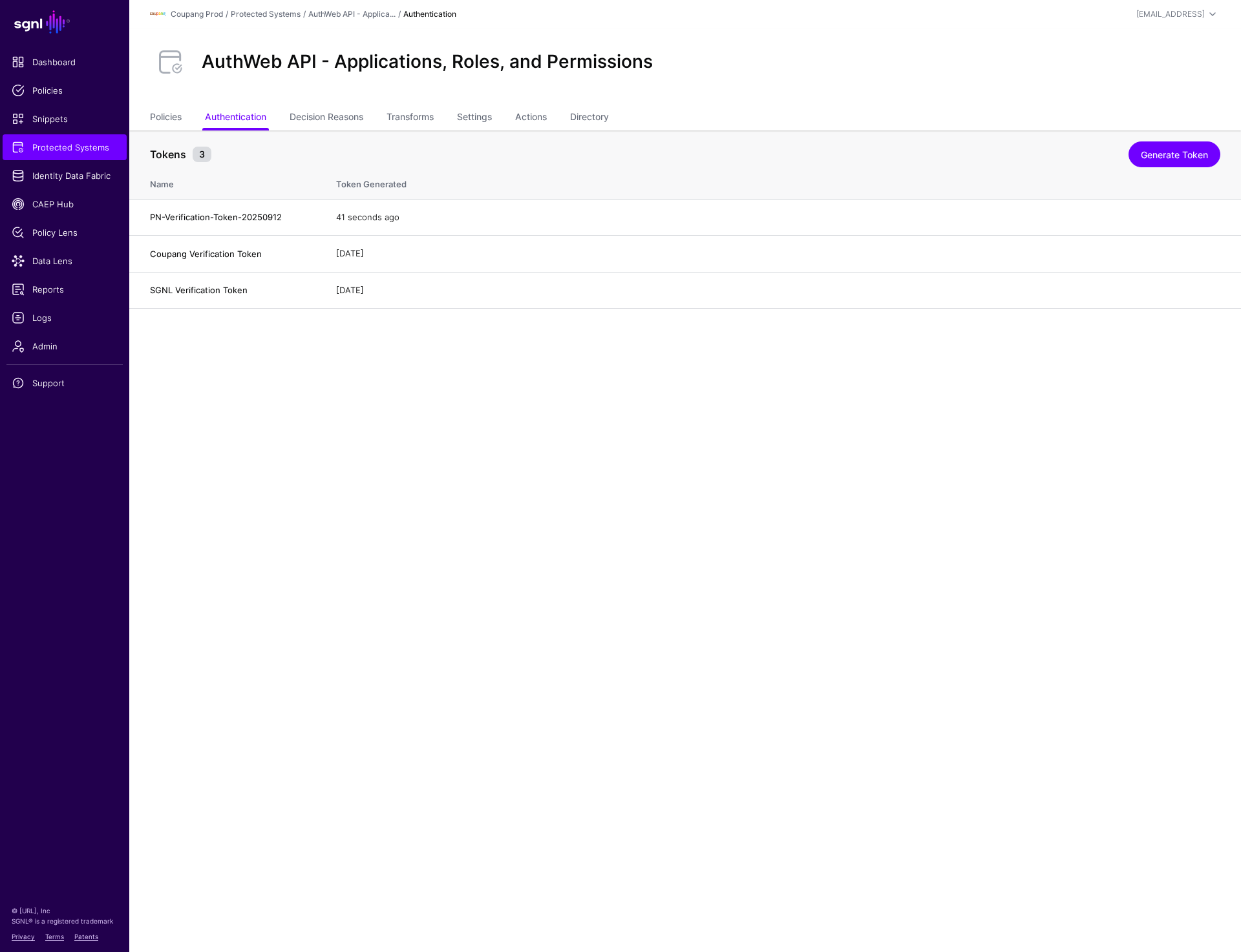
click at [893, 523] on main "SGNL Dashboard Policies Snippets Protected Systems Identity Data Fabric CAEP Hu…" at bounding box center [620, 476] width 1241 height 952
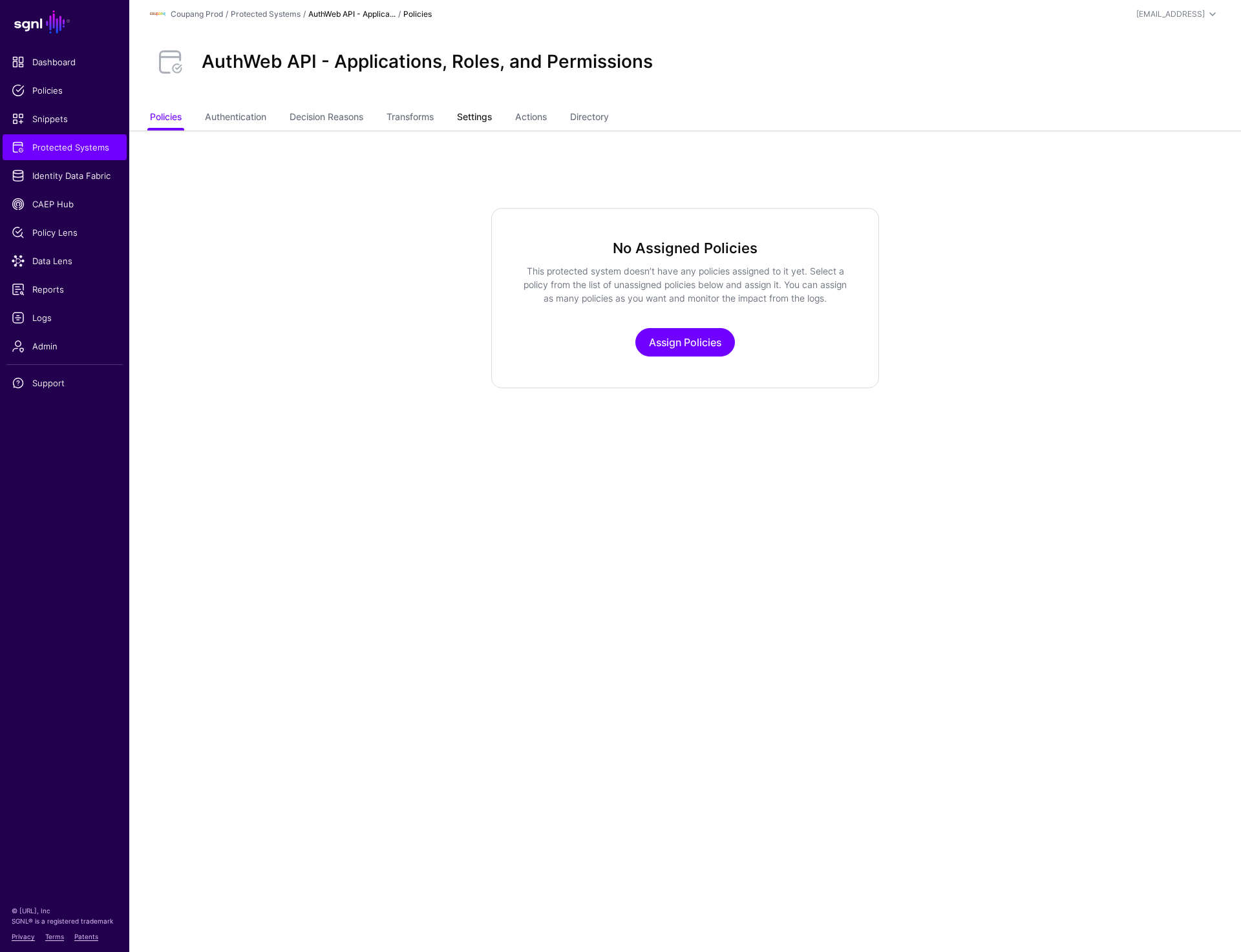
click at [489, 114] on link "Settings" at bounding box center [474, 118] width 35 height 25
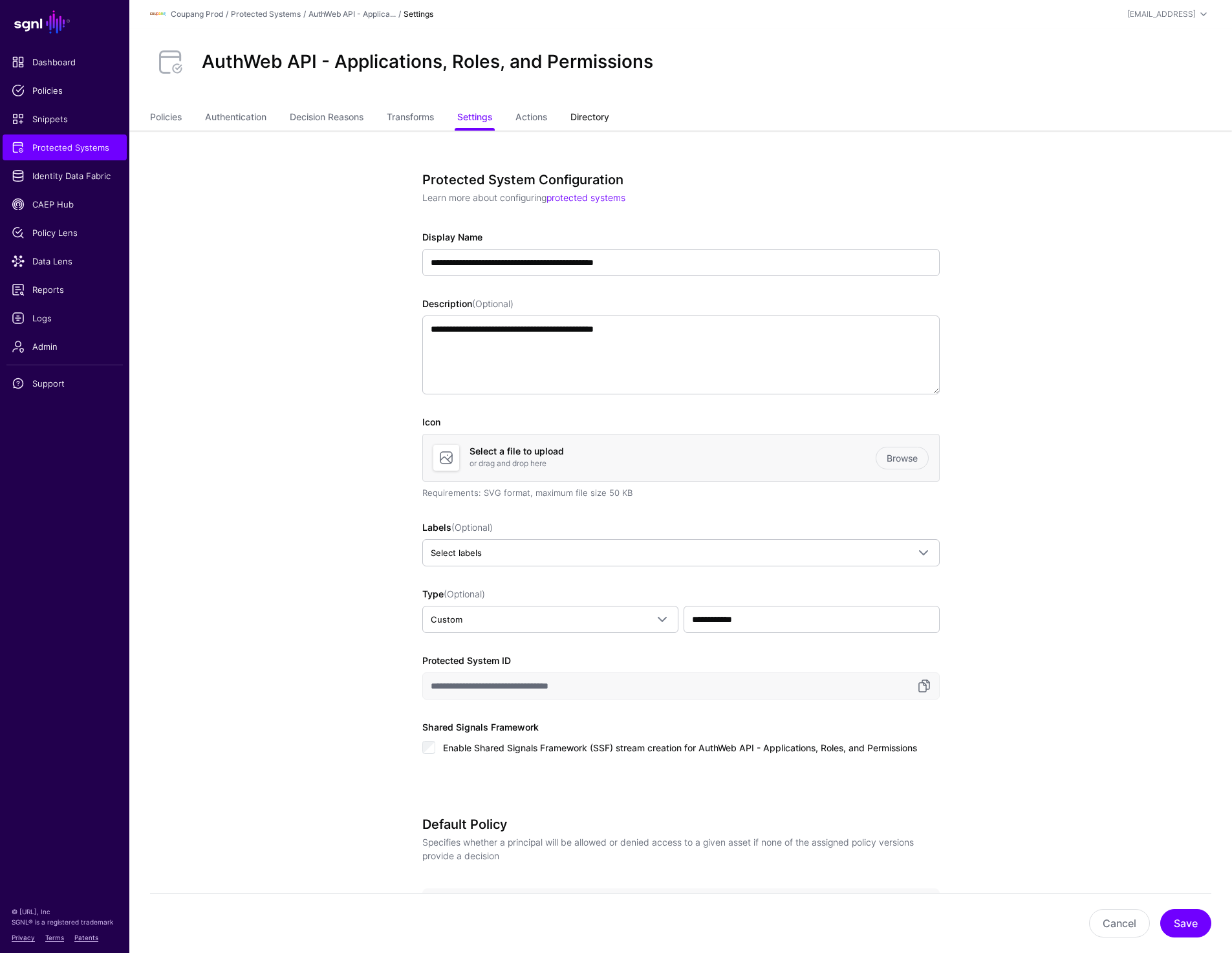
click at [609, 114] on link "Directory" at bounding box center [590, 118] width 39 height 25
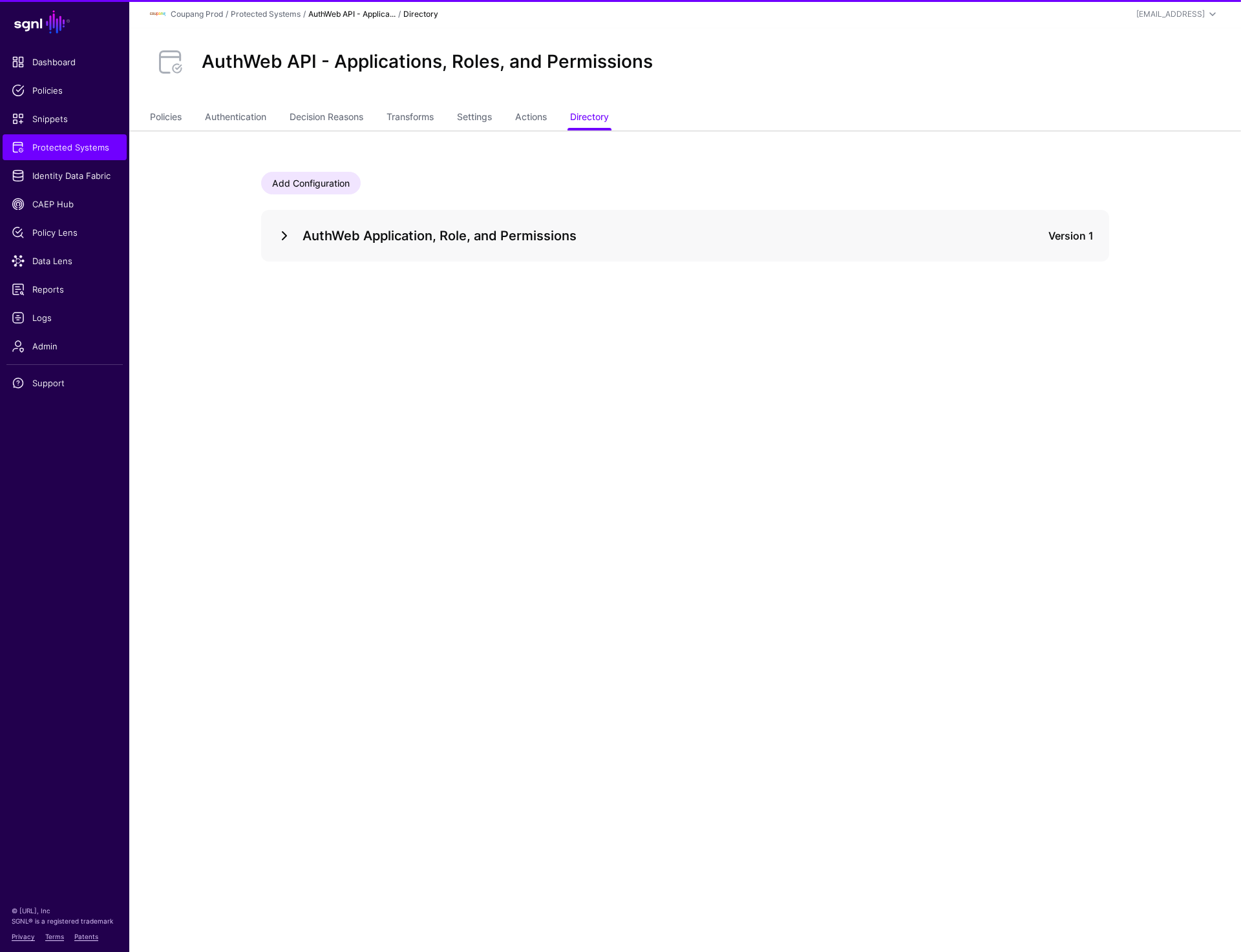
click at [277, 241] on link at bounding box center [284, 236] width 15 height 15
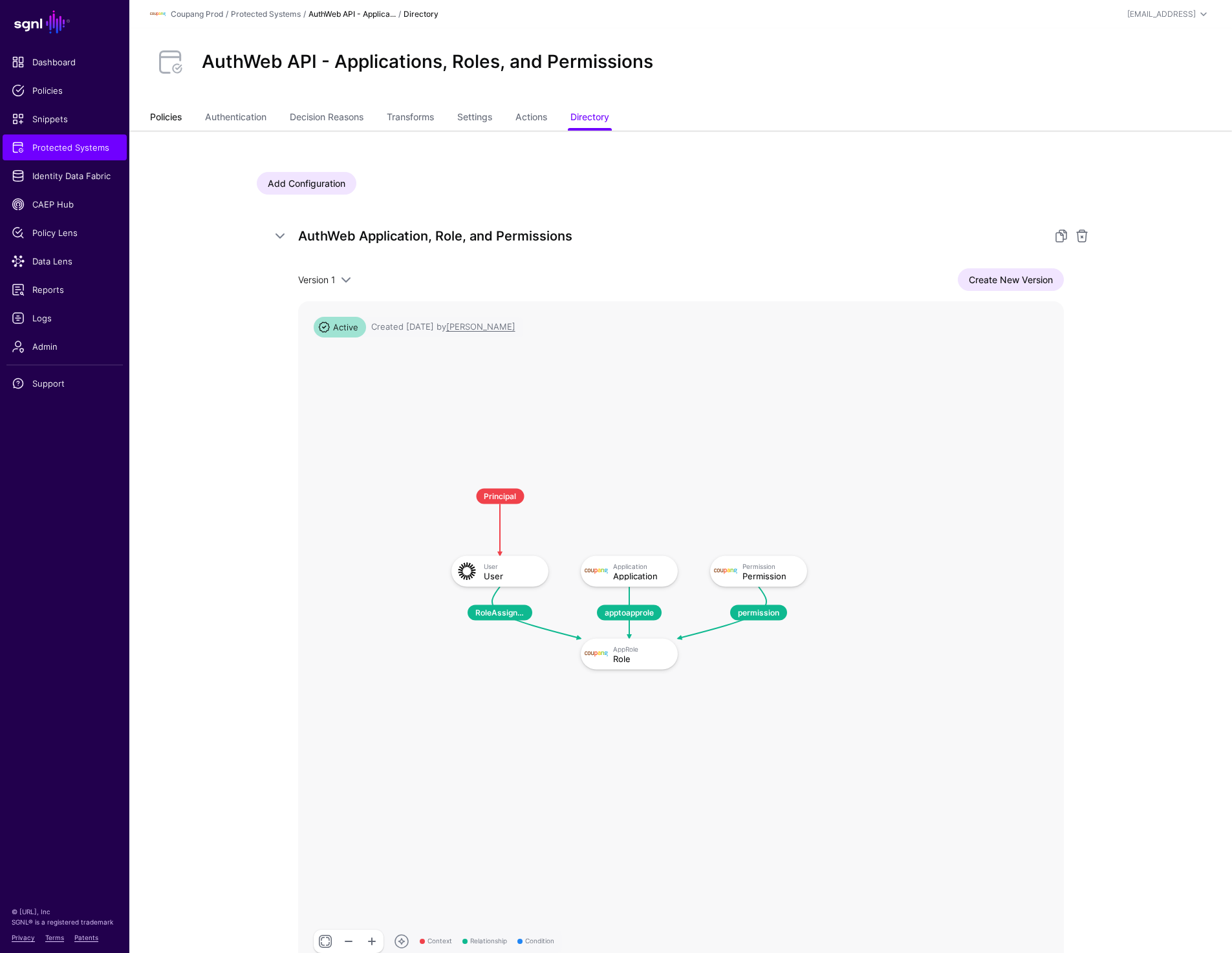
click at [174, 108] on link "Policies" at bounding box center [165, 118] width 31 height 25
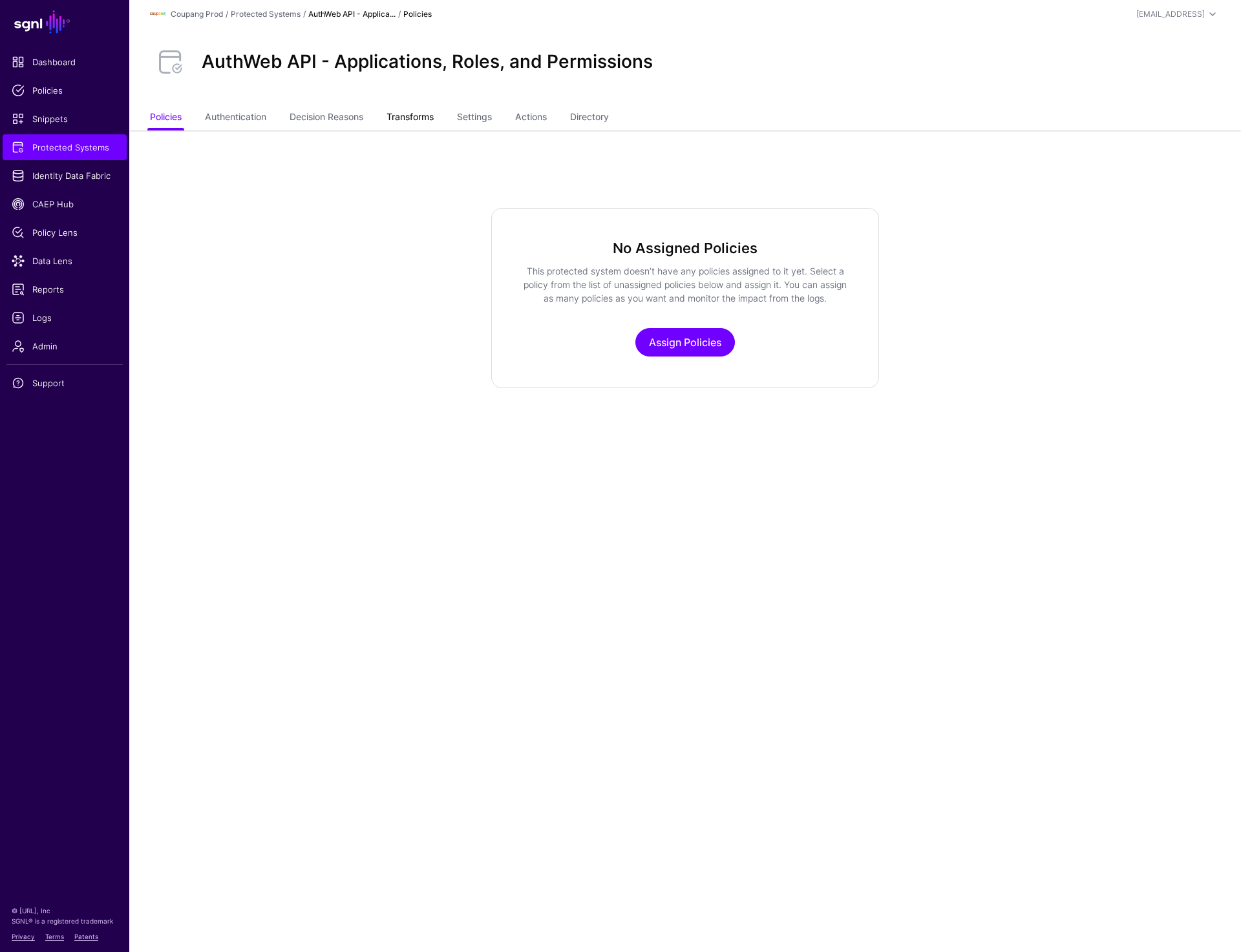
click at [413, 119] on link "Transforms" at bounding box center [410, 118] width 47 height 25
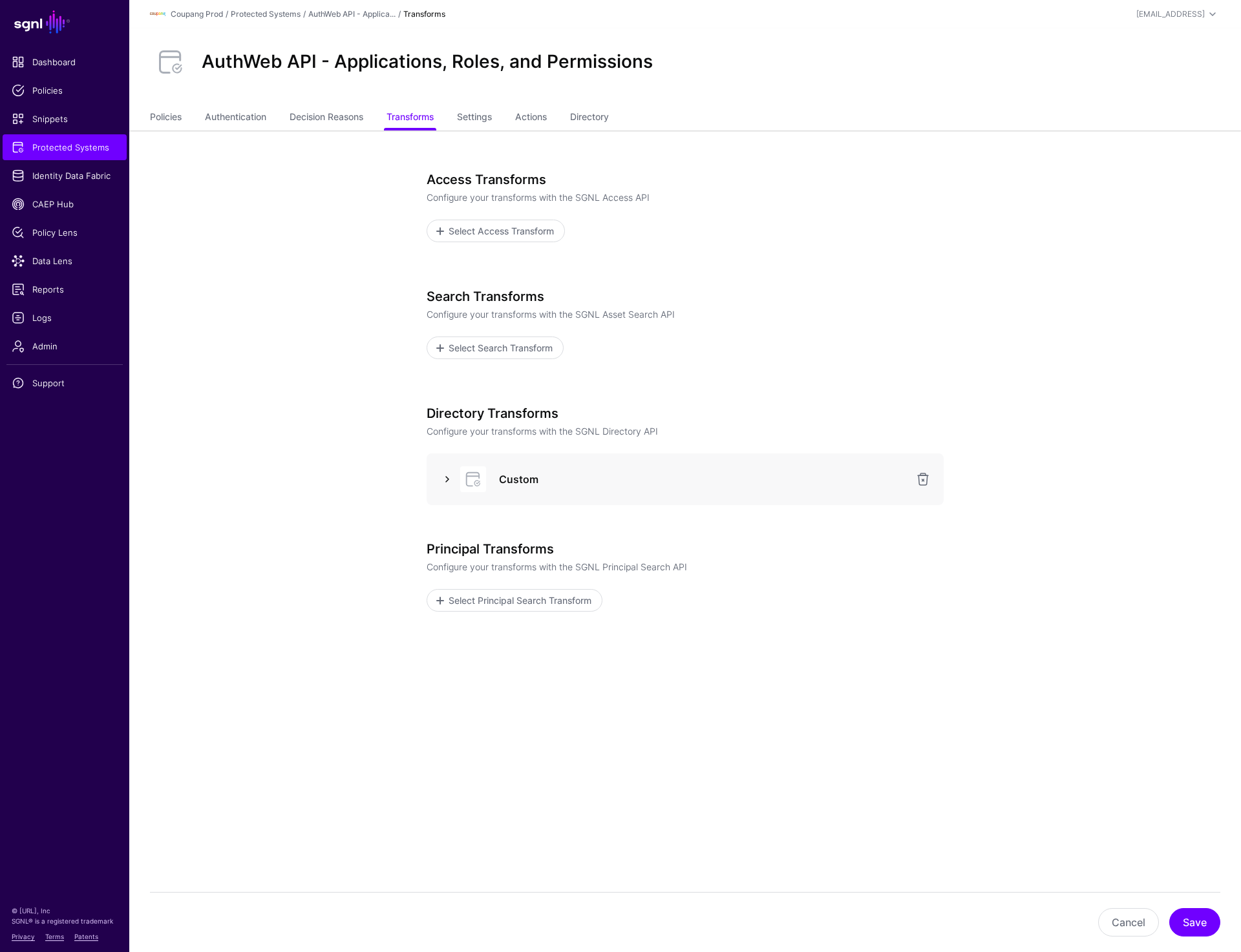
click at [443, 475] on link at bounding box center [447, 479] width 15 height 15
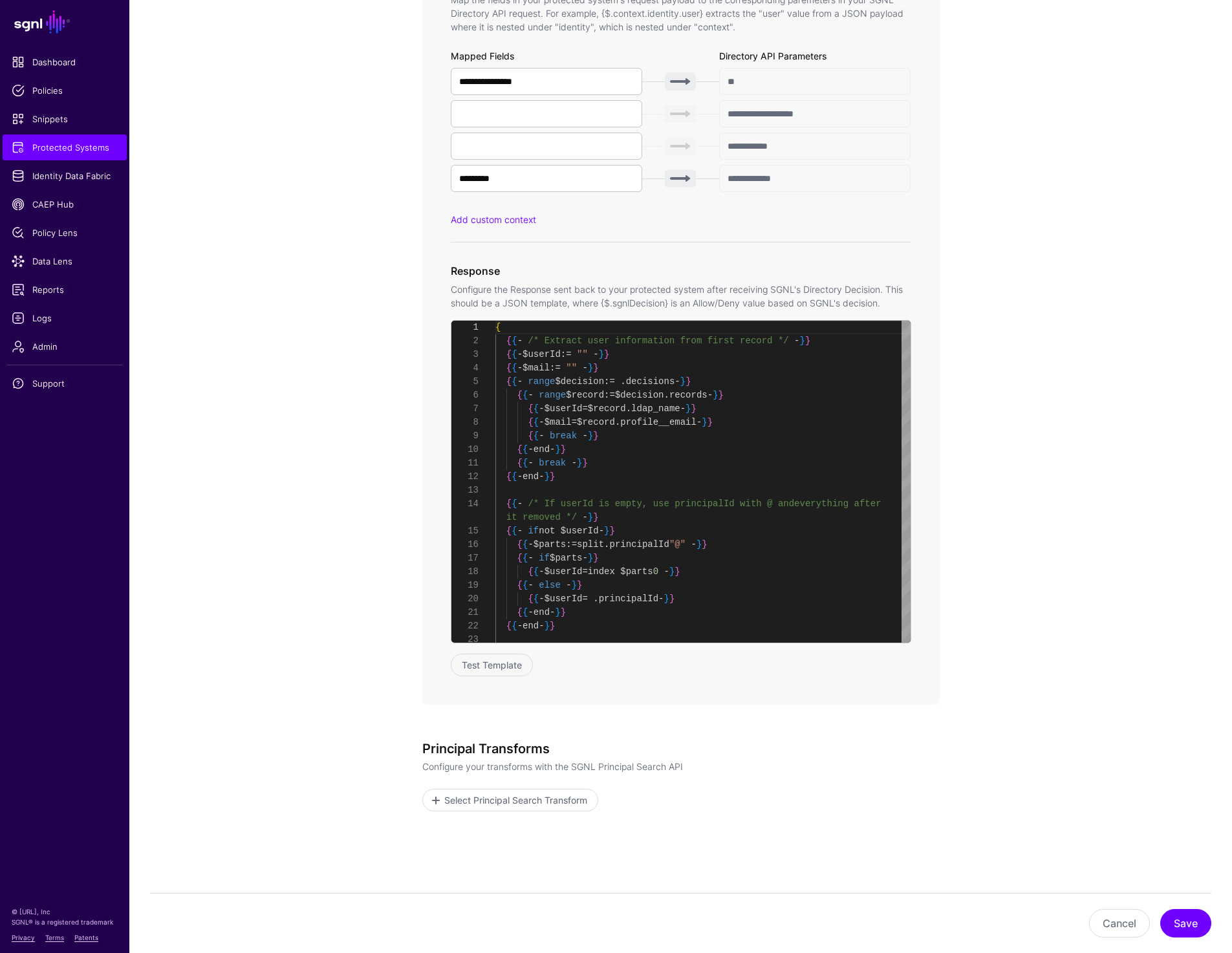
scroll to position [764, 0]
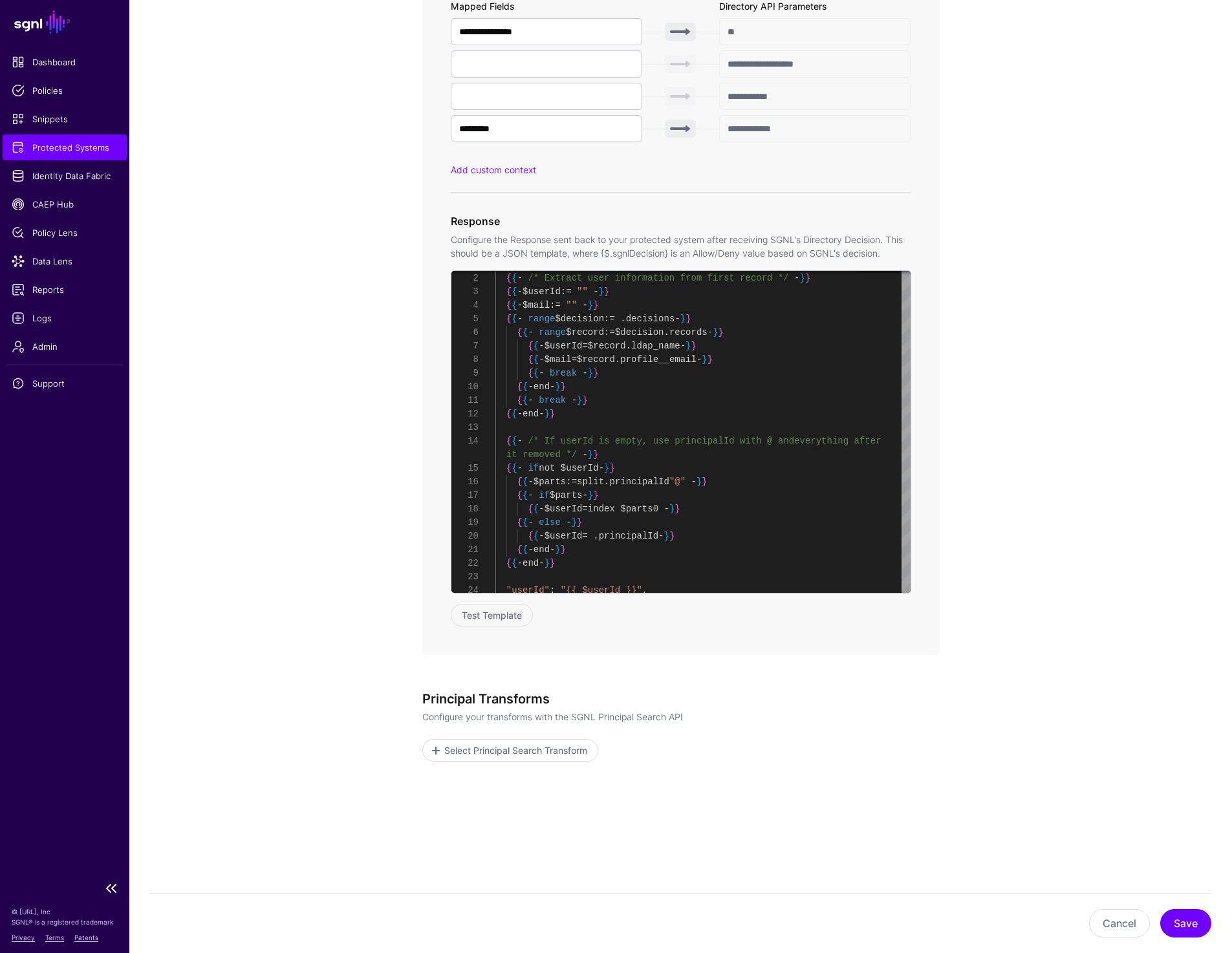
click at [78, 150] on span "Protected Systems" at bounding box center [64, 147] width 106 height 13
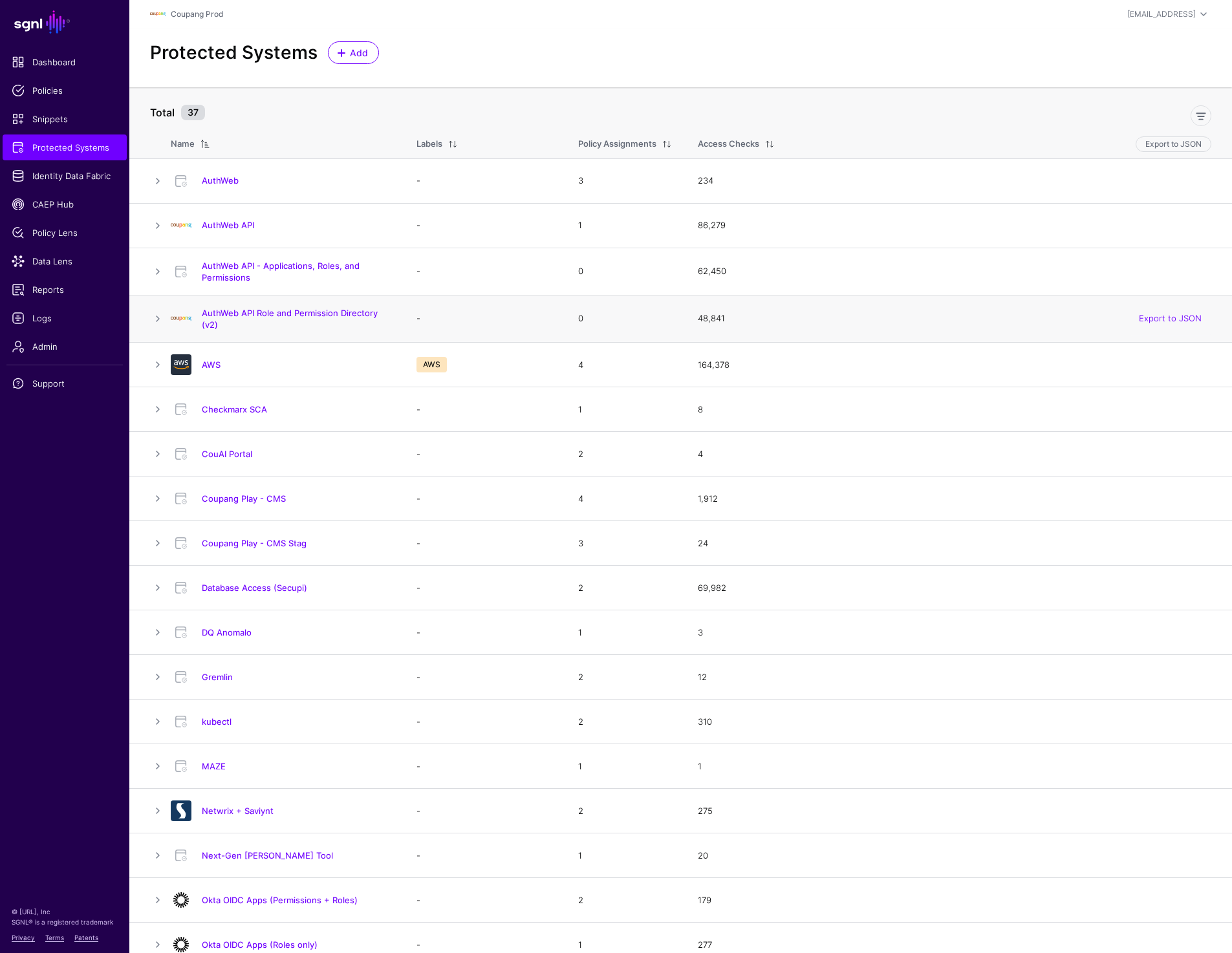
click at [252, 307] on h4 "AuthWeb API Role and Permission Directory (v2)" at bounding box center [296, 319] width 189 height 23
click at [253, 307] on h4 "AuthWeb API Role and Permission Directory (v2)" at bounding box center [296, 319] width 189 height 23
click at [267, 322] on h4 "AuthWeb API Role and Permission Directory (v2)" at bounding box center [296, 319] width 189 height 23
click at [265, 315] on link "AuthWeb API Role and Permission Directory (v2)" at bounding box center [289, 319] width 176 height 22
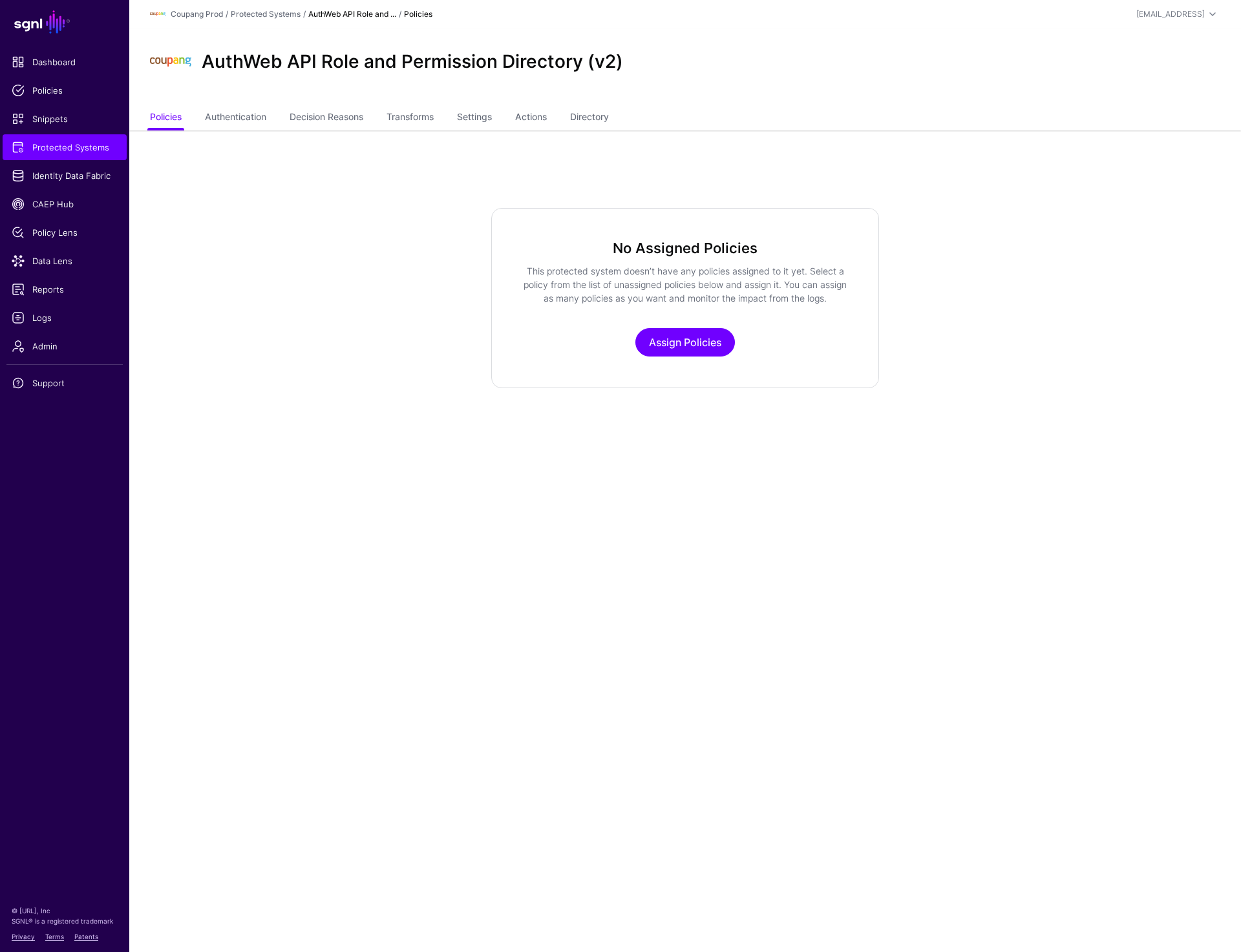
click at [407, 255] on app-integrations-item-policies "No Assigned Policies This protected system doesn’t have any policies assigned t…" at bounding box center [685, 298] width 1111 height 180
drag, startPoint x: 204, startPoint y: 65, endPoint x: 653, endPoint y: 72, distance: 449.1
click at [653, 72] on div "AuthWeb API Role and Permission Directory (v2)" at bounding box center [685, 62] width 1081 height 41
copy h2 "AuthWeb API Role and Permission Directory (v2)"
click at [430, 118] on link "Transforms" at bounding box center [410, 118] width 47 height 25
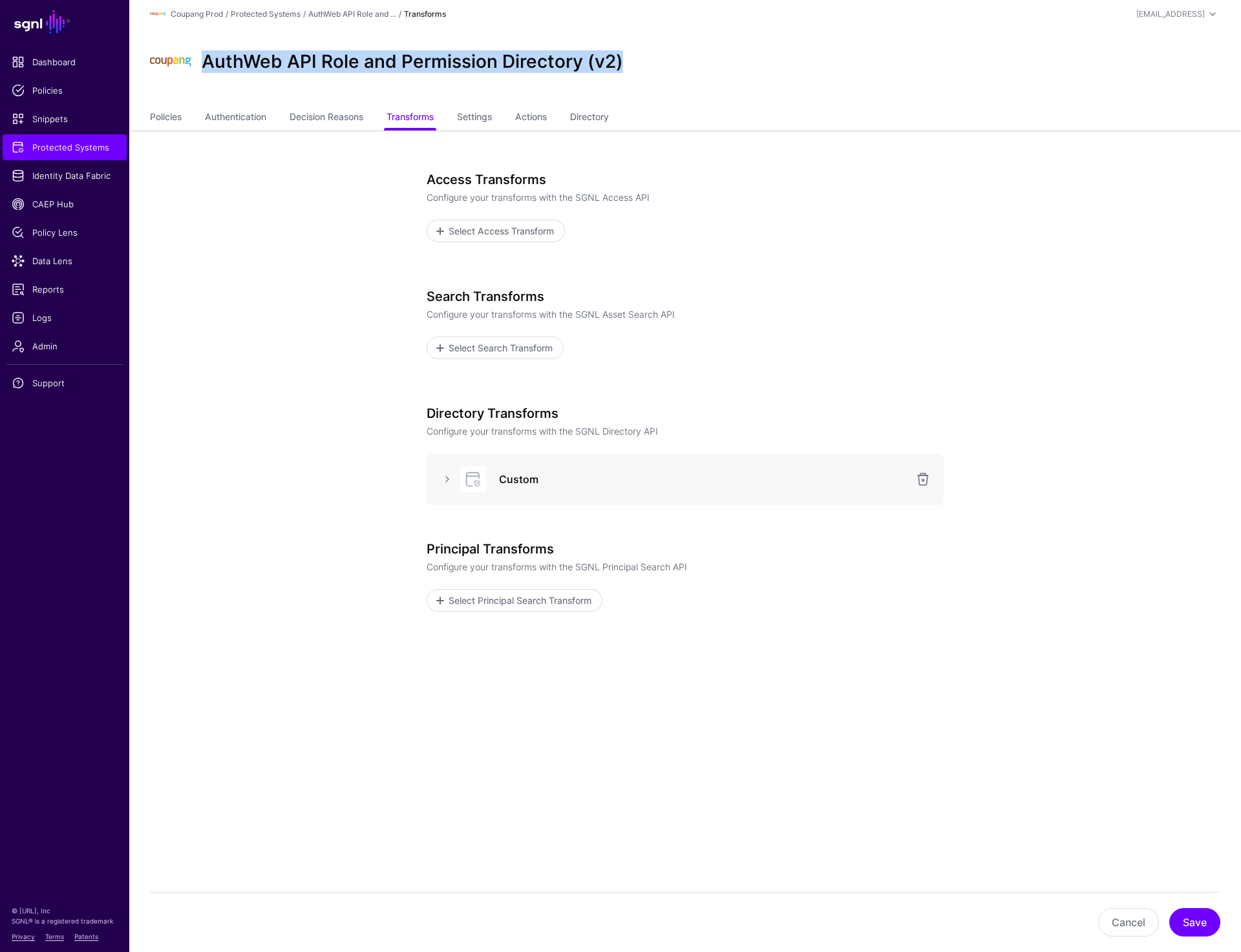
click at [596, 104] on div "AuthWeb API Role and Permission Directory (v2)" at bounding box center [685, 67] width 1111 height 77
click at [596, 122] on link "Directory" at bounding box center [589, 118] width 39 height 25
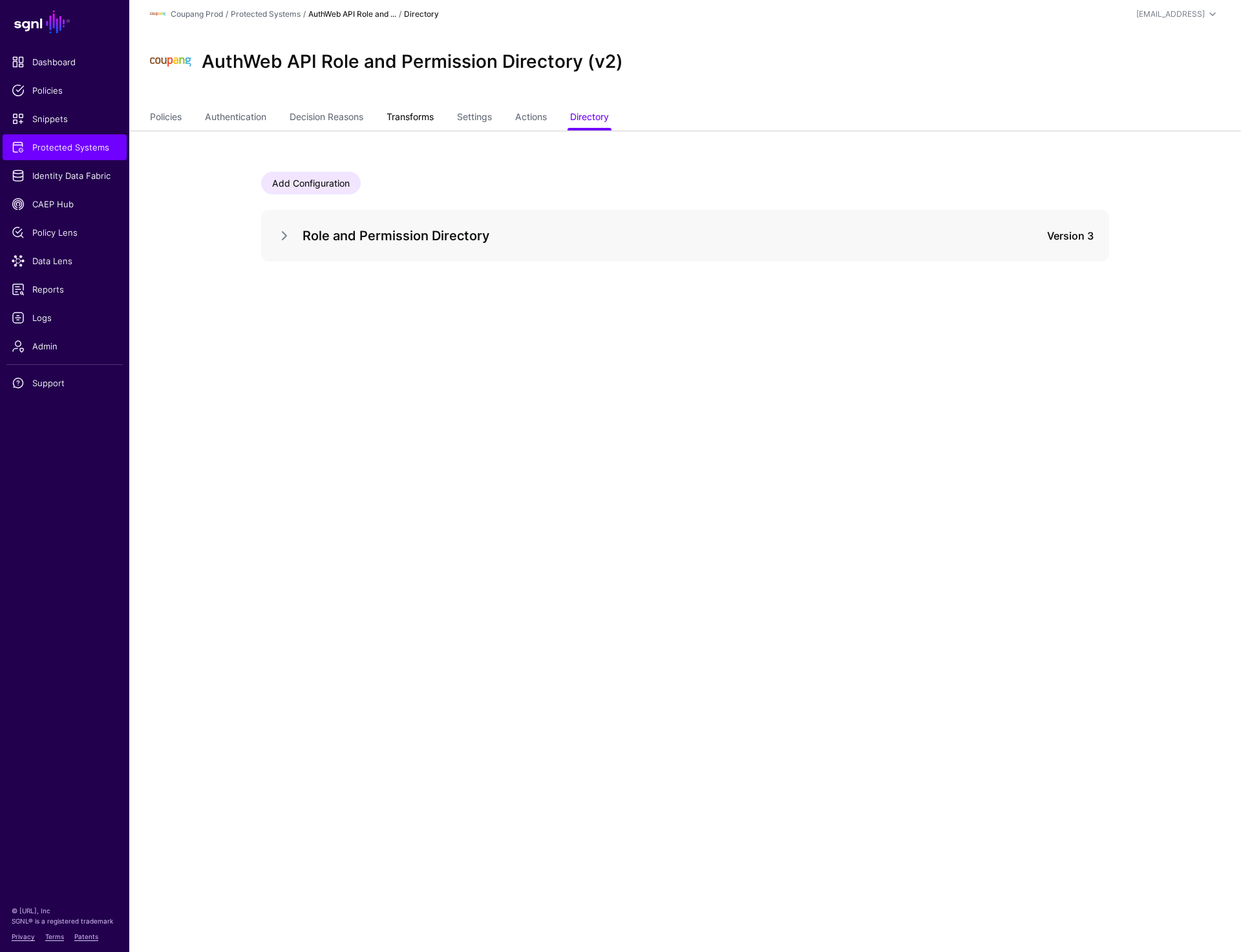
click at [422, 120] on link "Transforms" at bounding box center [410, 118] width 47 height 25
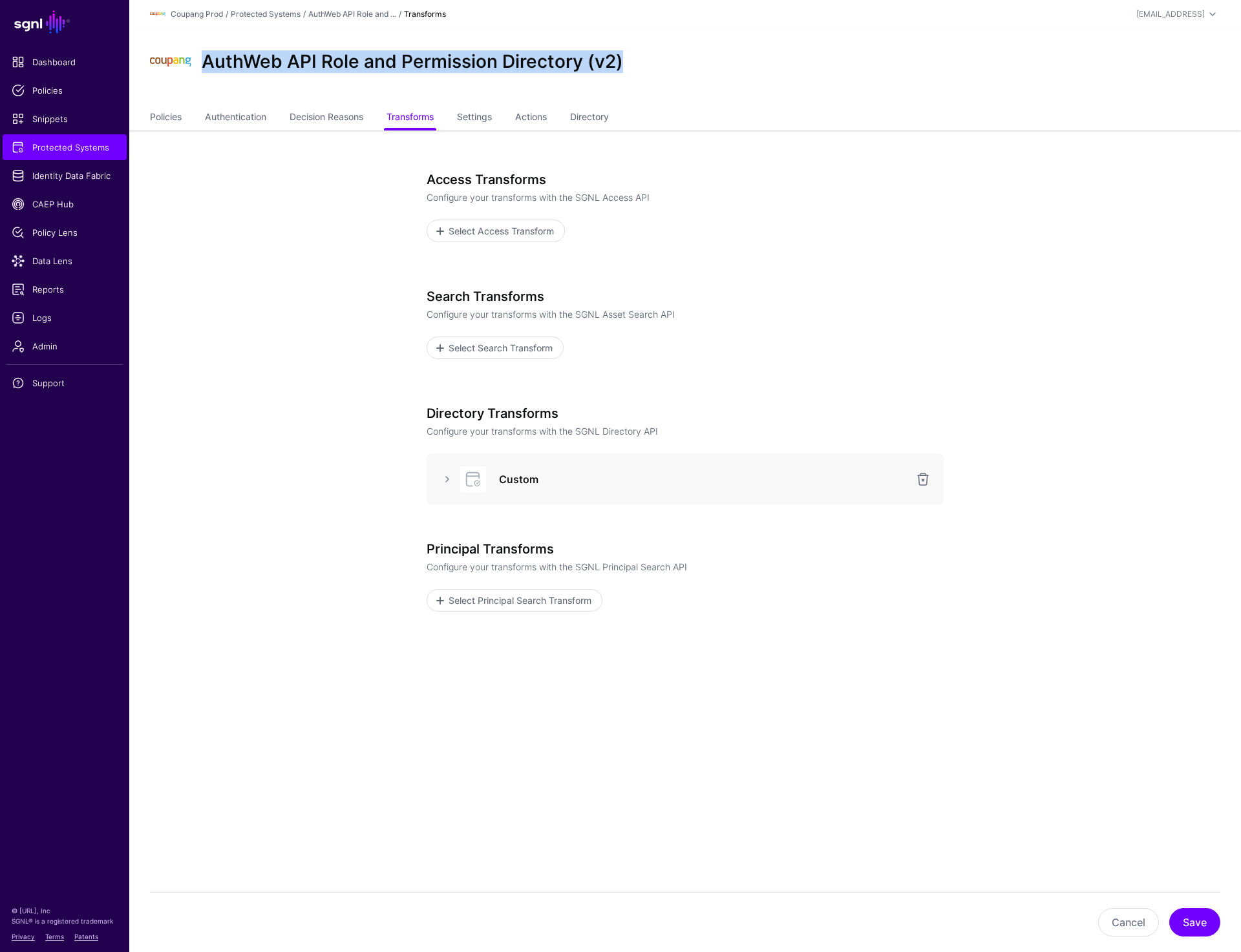
copy h2 "AuthWeb API Role and Permission Directory (v2)"
drag, startPoint x: 198, startPoint y: 57, endPoint x: 714, endPoint y: 66, distance: 516.1
click at [714, 66] on div "AuthWeb API Role and Permission Directory (v2)" at bounding box center [685, 62] width 1081 height 41
click at [443, 471] on link at bounding box center [447, 479] width 15 height 15
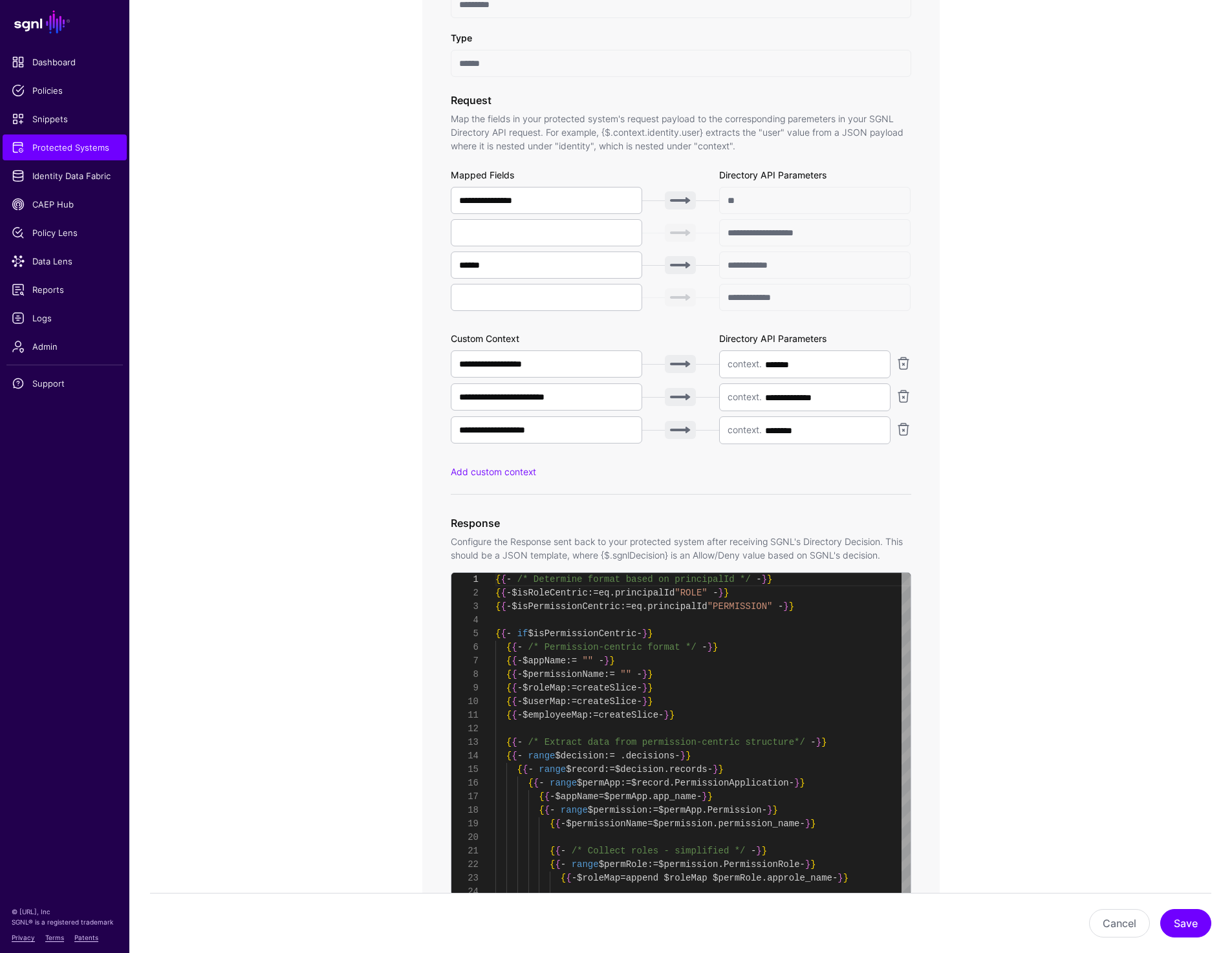
scroll to position [895, 0]
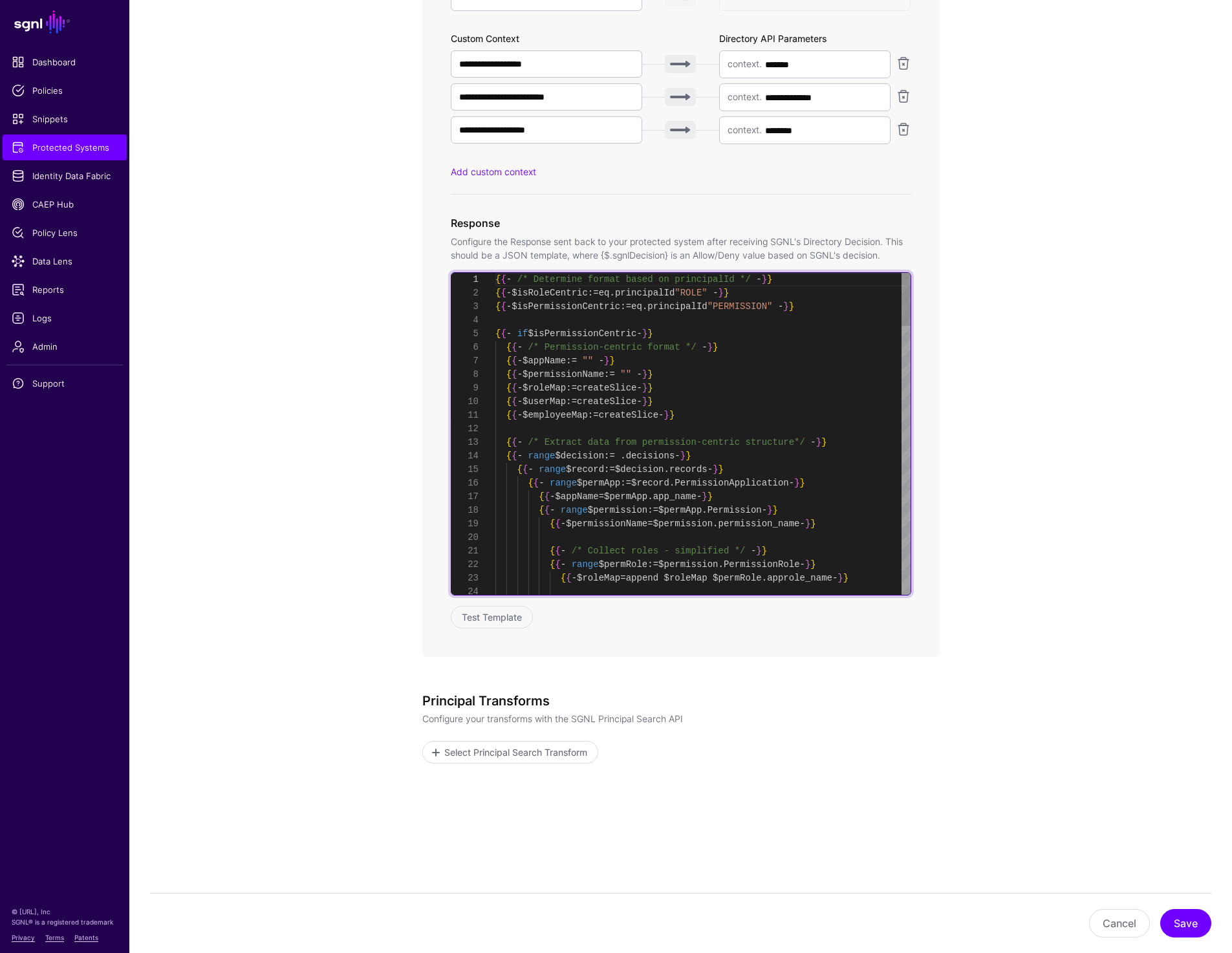
type textarea "**********"
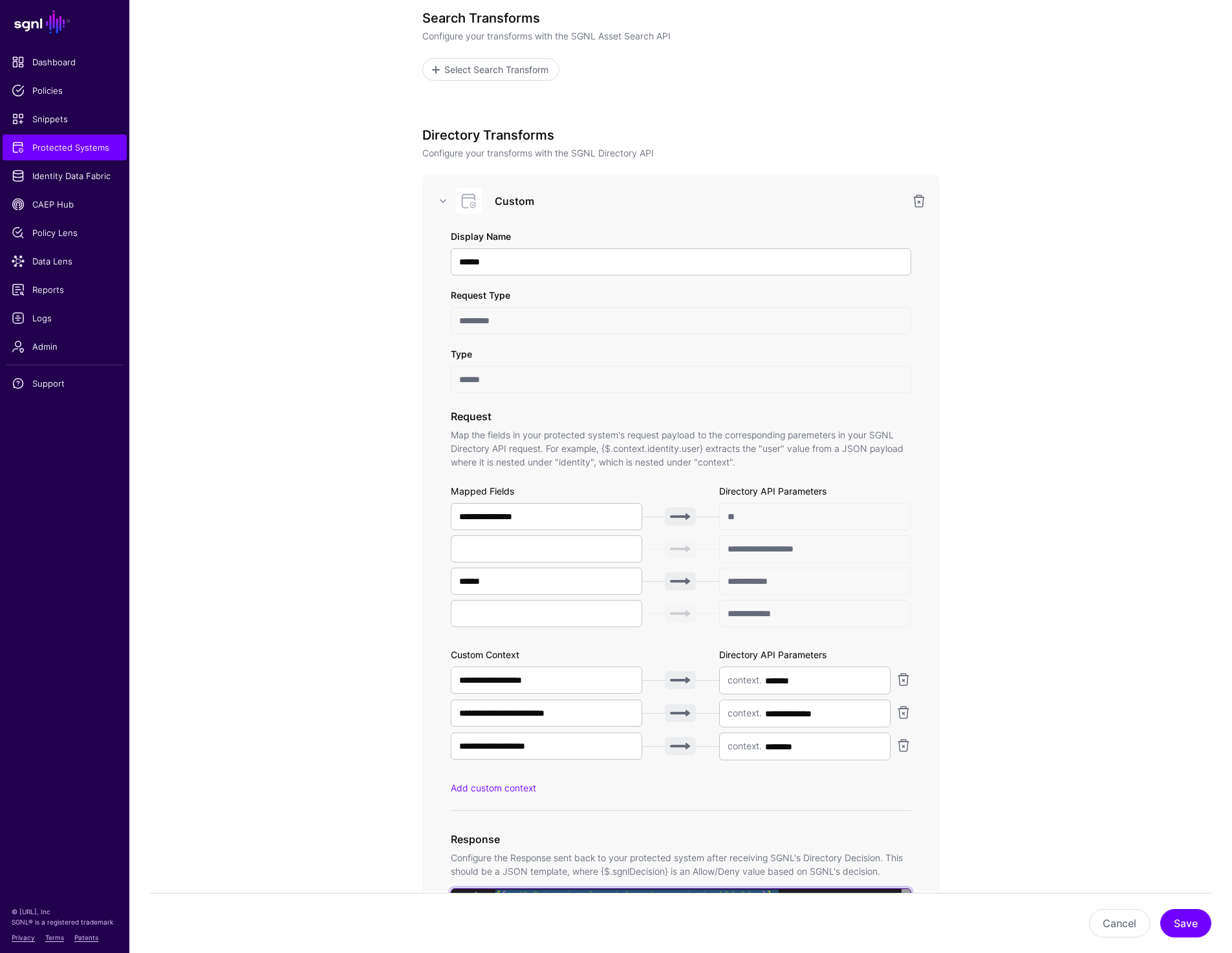
scroll to position [0, 0]
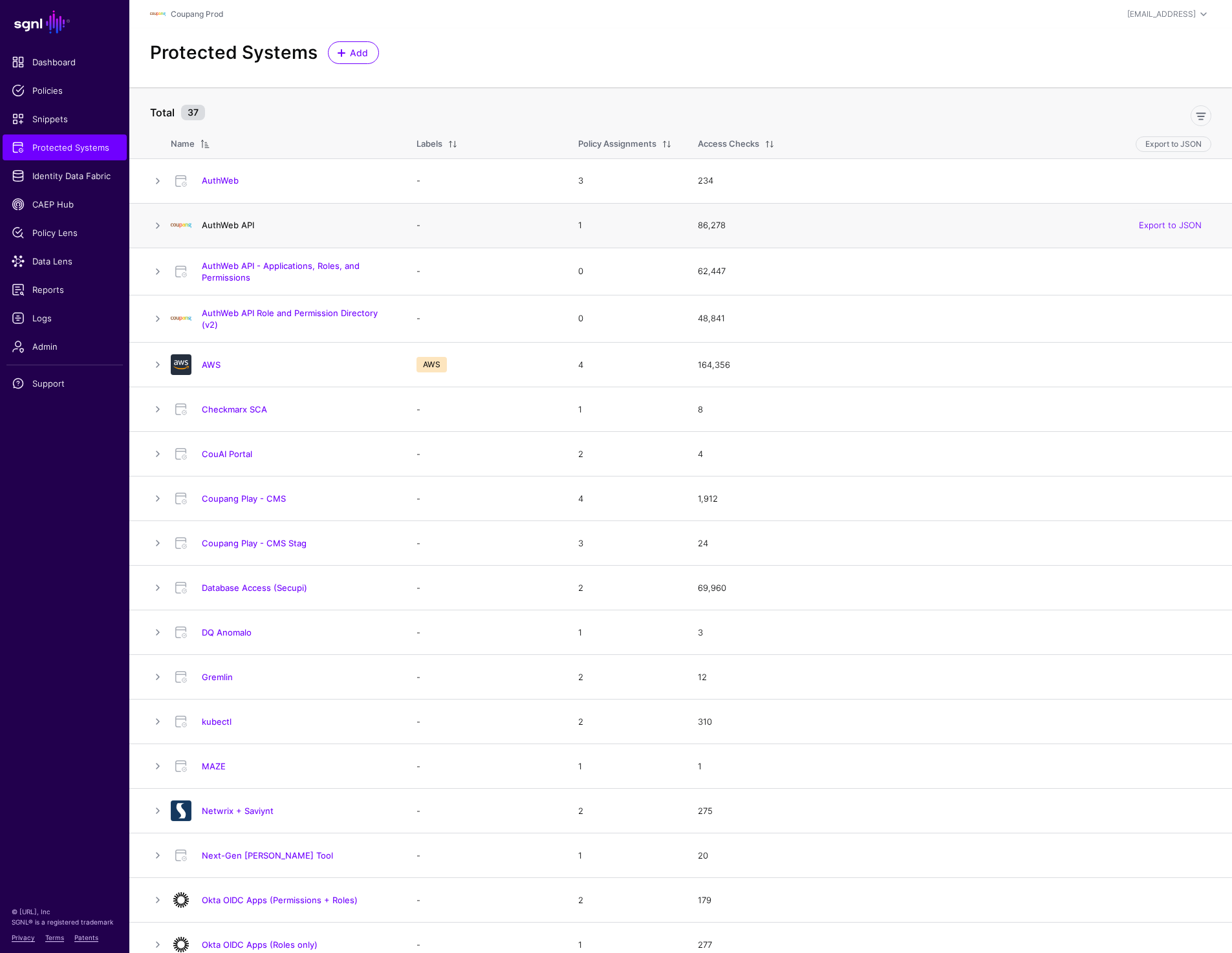
click at [245, 225] on link "AuthWeb API" at bounding box center [228, 225] width 52 height 10
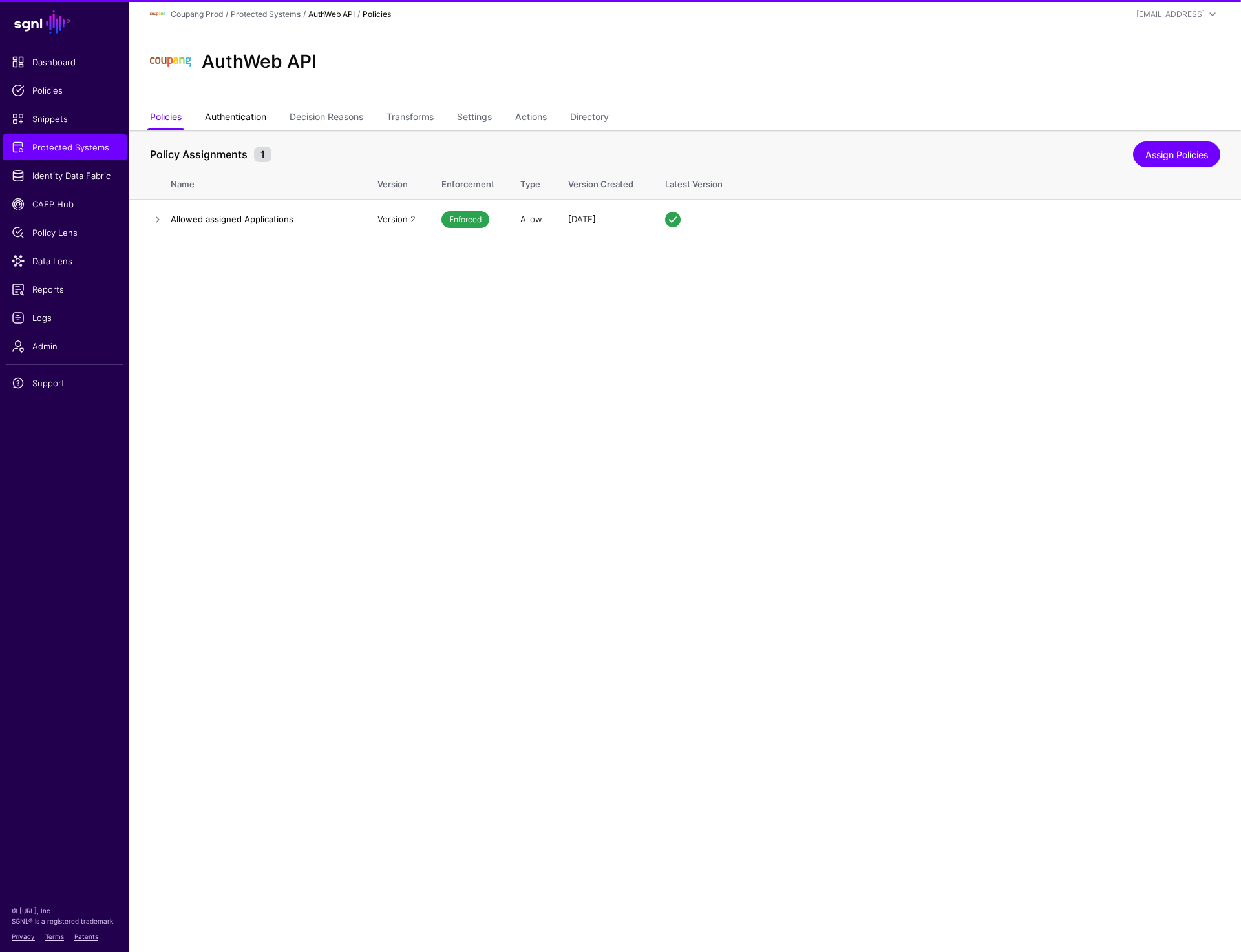
click at [221, 122] on link "Authentication" at bounding box center [236, 118] width 61 height 25
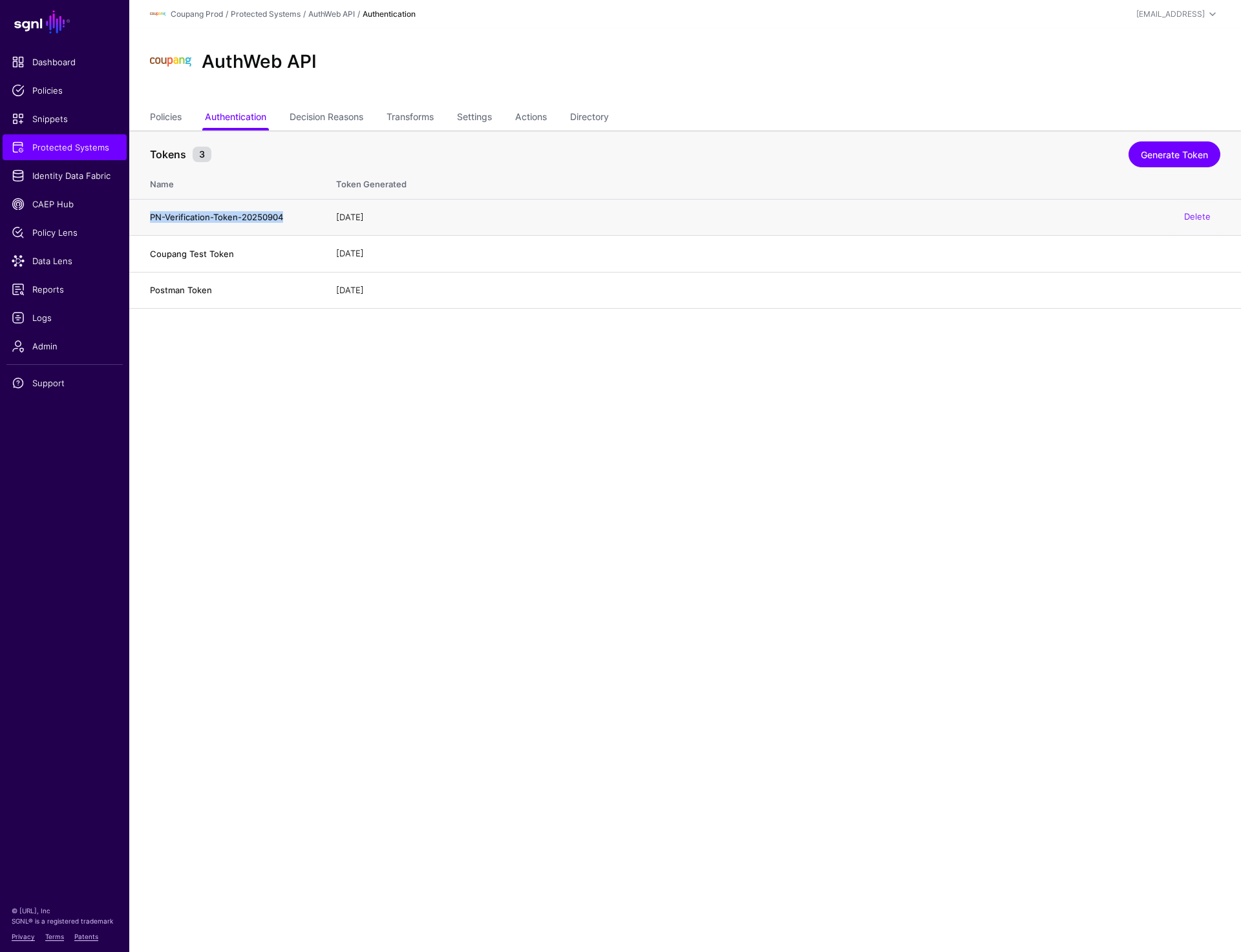
drag, startPoint x: 144, startPoint y: 218, endPoint x: 286, endPoint y: 216, distance: 142.0
click at [286, 216] on td "PN-Verification-Token-20250904" at bounding box center [226, 217] width 194 height 37
copy h4 "PN-Verification-Token-20250904"
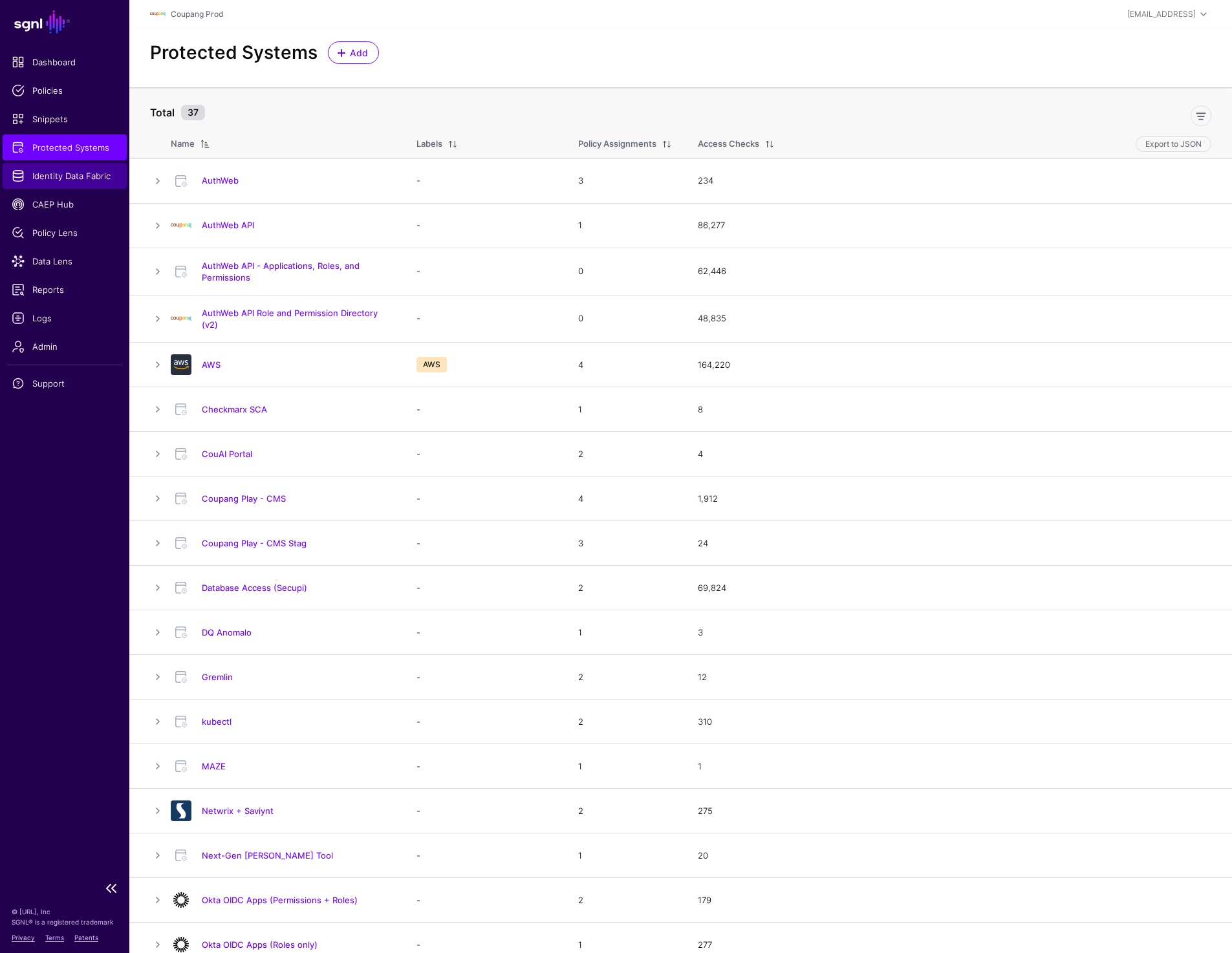
click at [61, 170] on span "Identity Data Fabric" at bounding box center [64, 175] width 106 height 13
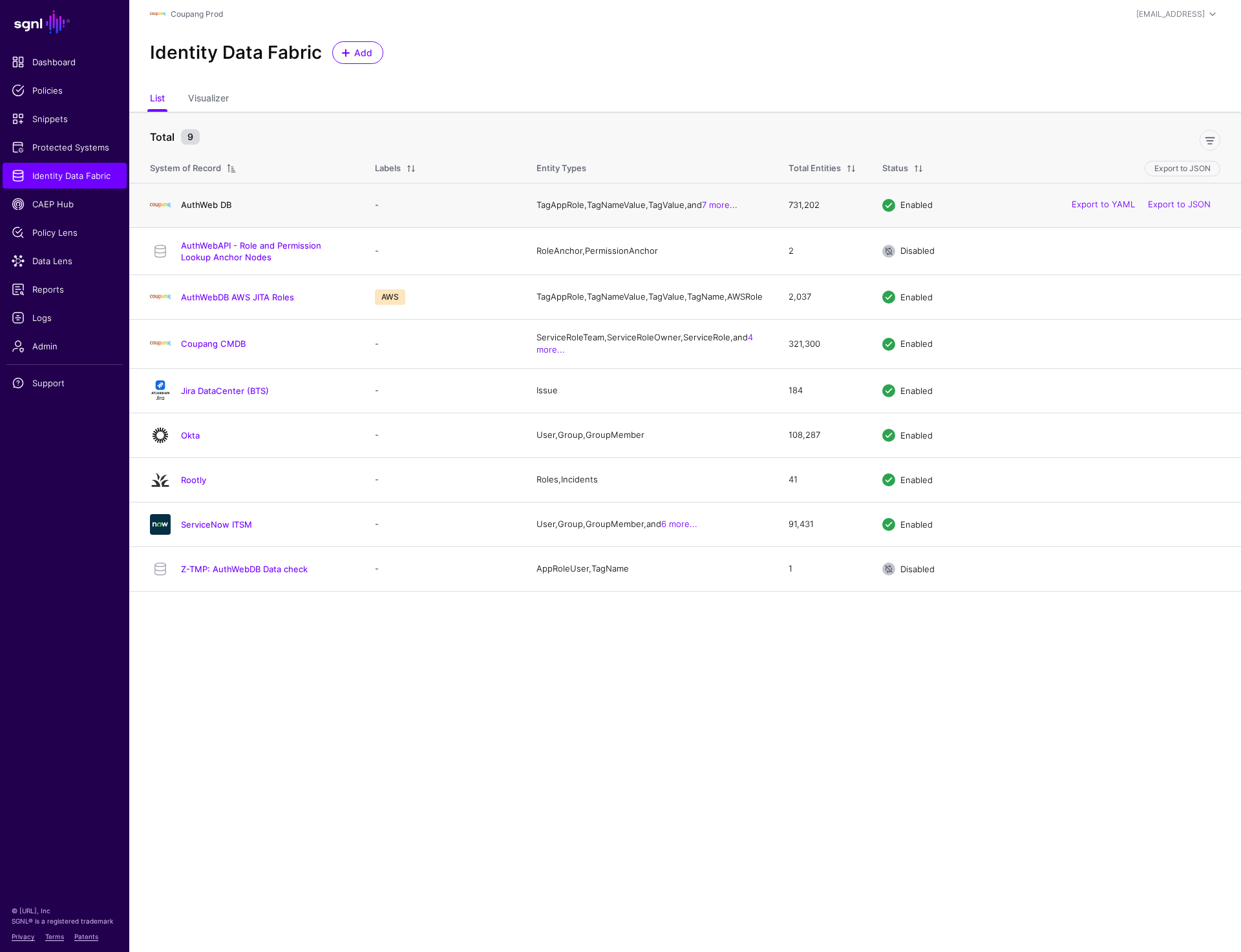
click at [218, 204] on link "AuthWeb DB" at bounding box center [206, 204] width 50 height 10
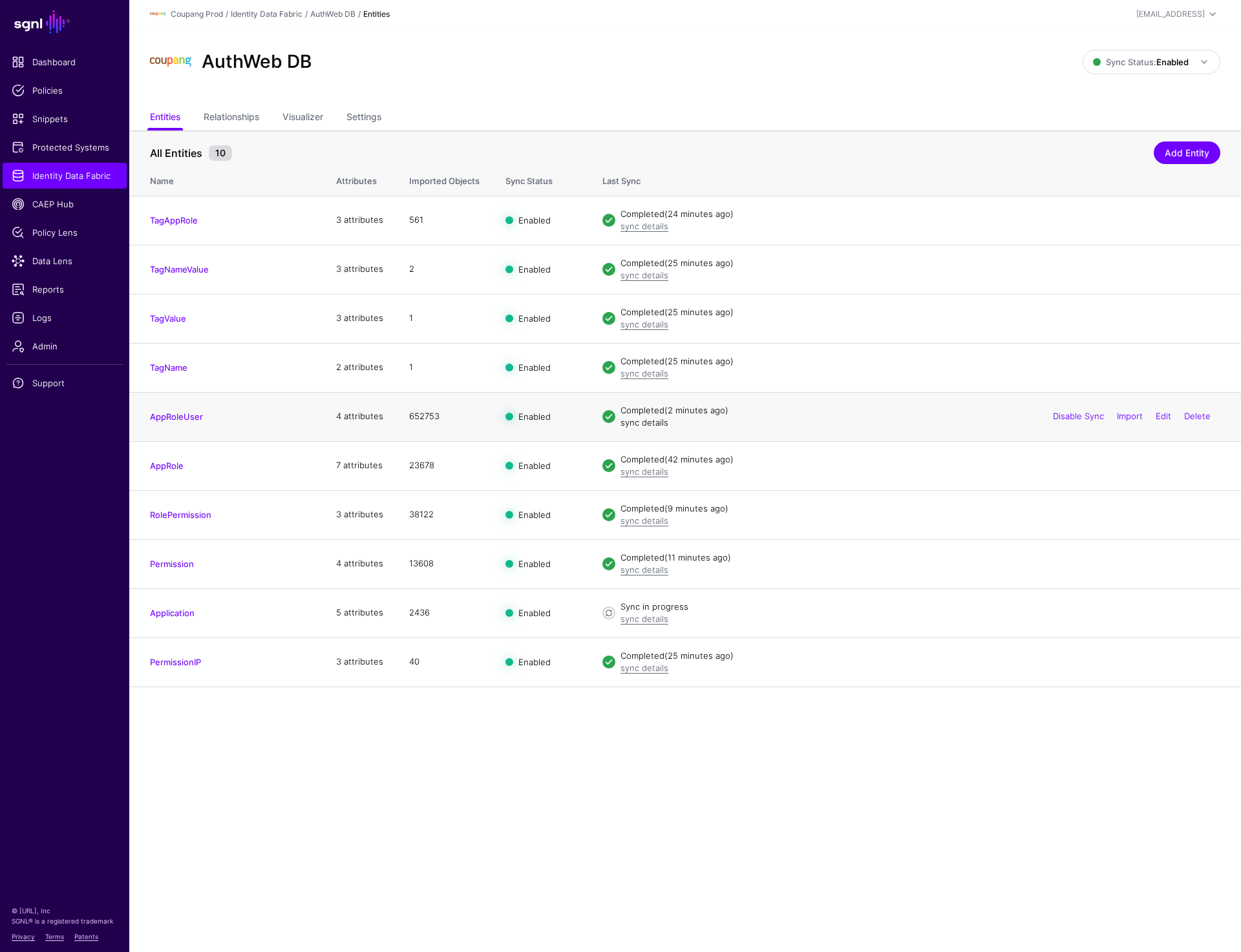
click at [625, 427] on link "sync details" at bounding box center [645, 422] width 48 height 10
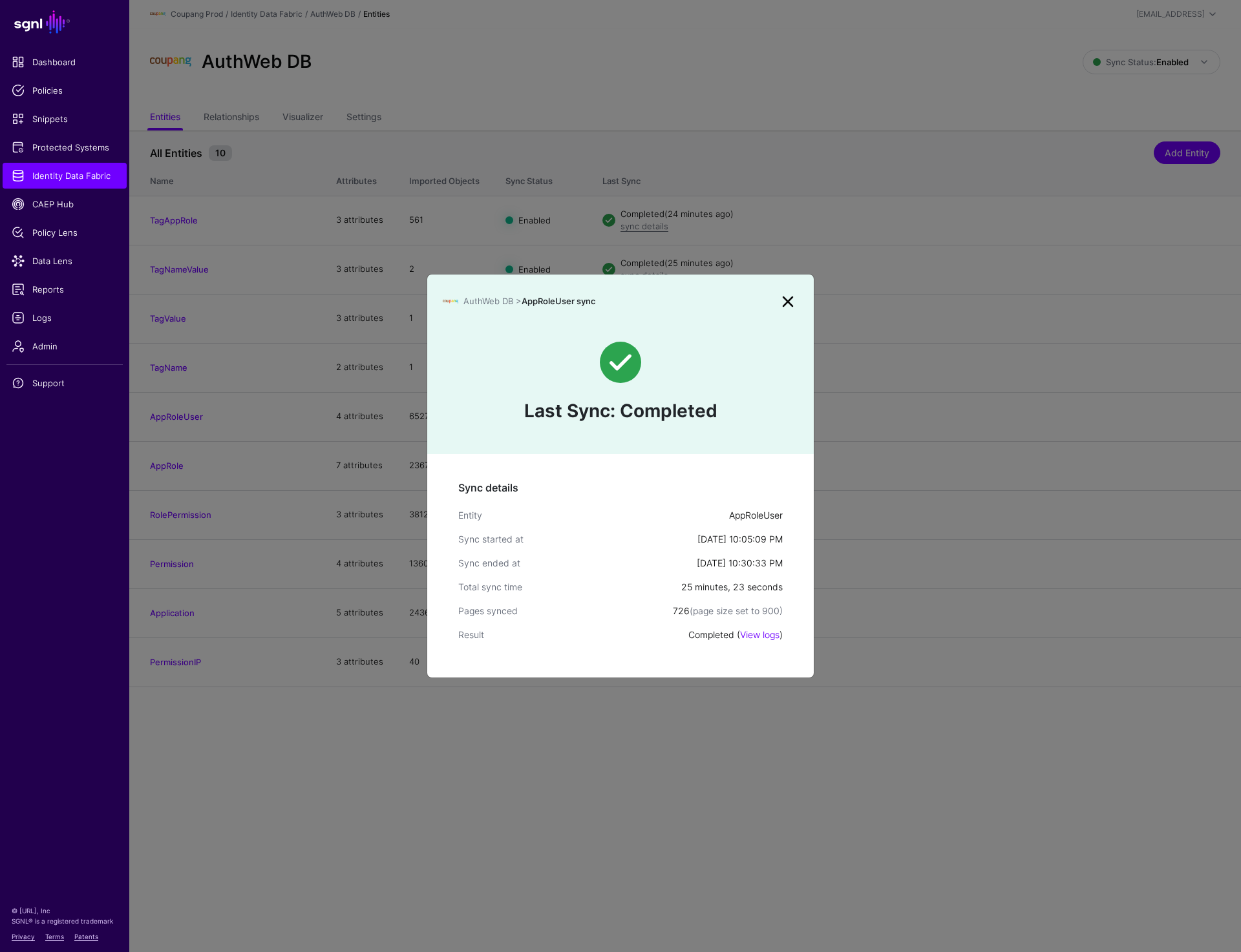
click at [783, 300] on link at bounding box center [787, 301] width 21 height 21
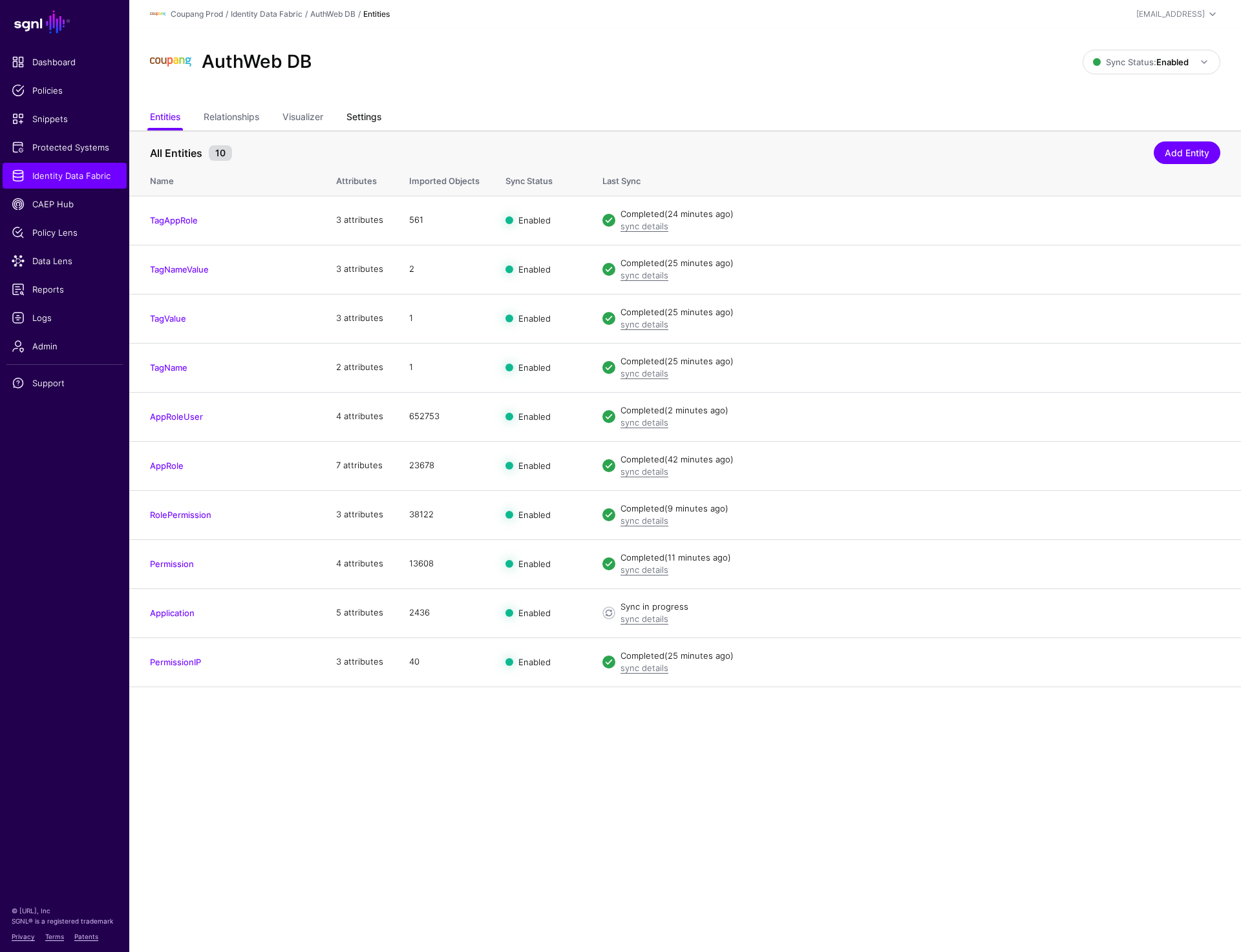
click at [361, 120] on link "Settings" at bounding box center [364, 118] width 35 height 25
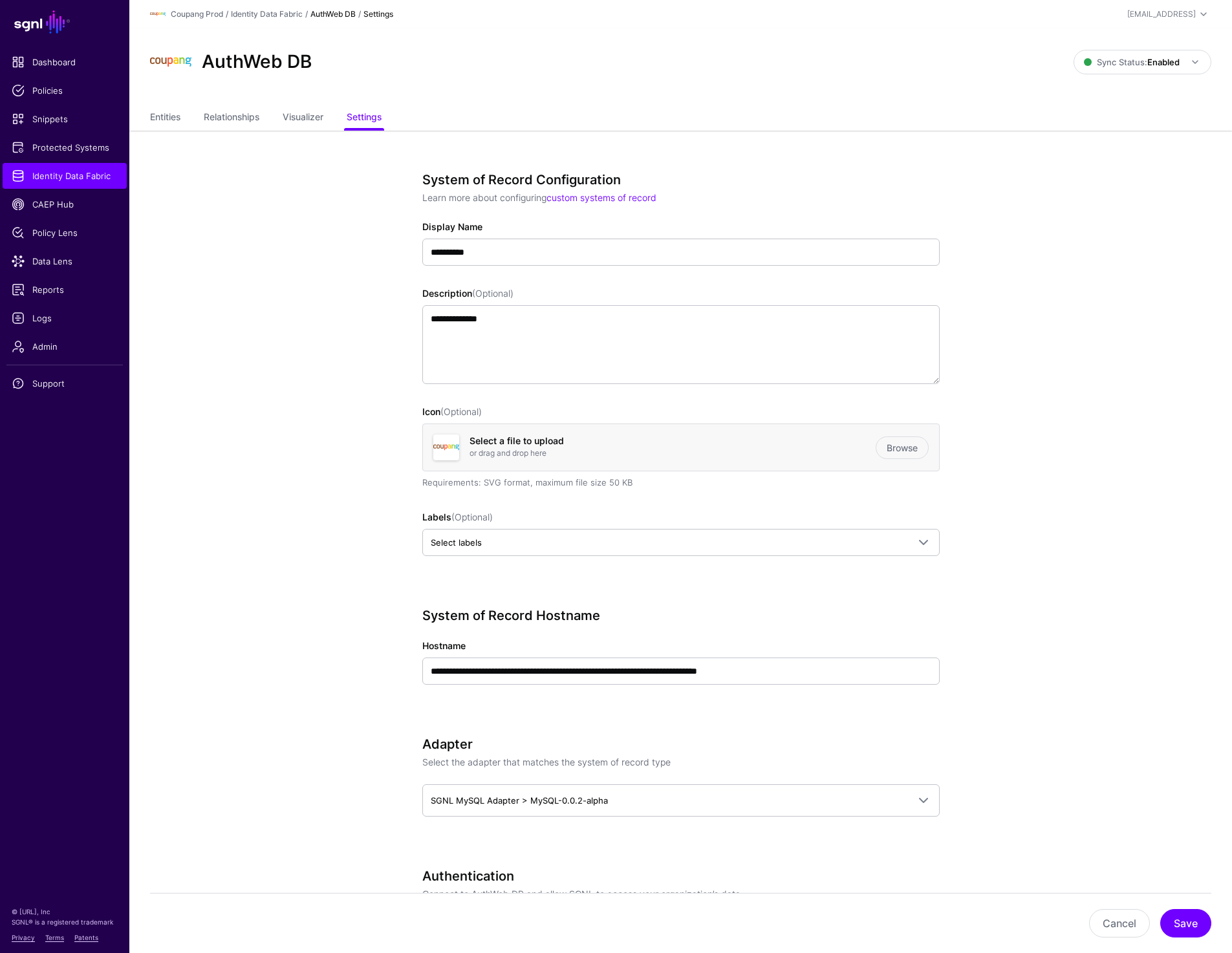
click at [155, 105] on div "AuthWeb DB Sync Status: Enabled Enabled Syncing active for all configured entit…" at bounding box center [681, 67] width 1103 height 78
click at [156, 114] on link "Entities" at bounding box center [164, 118] width 30 height 25
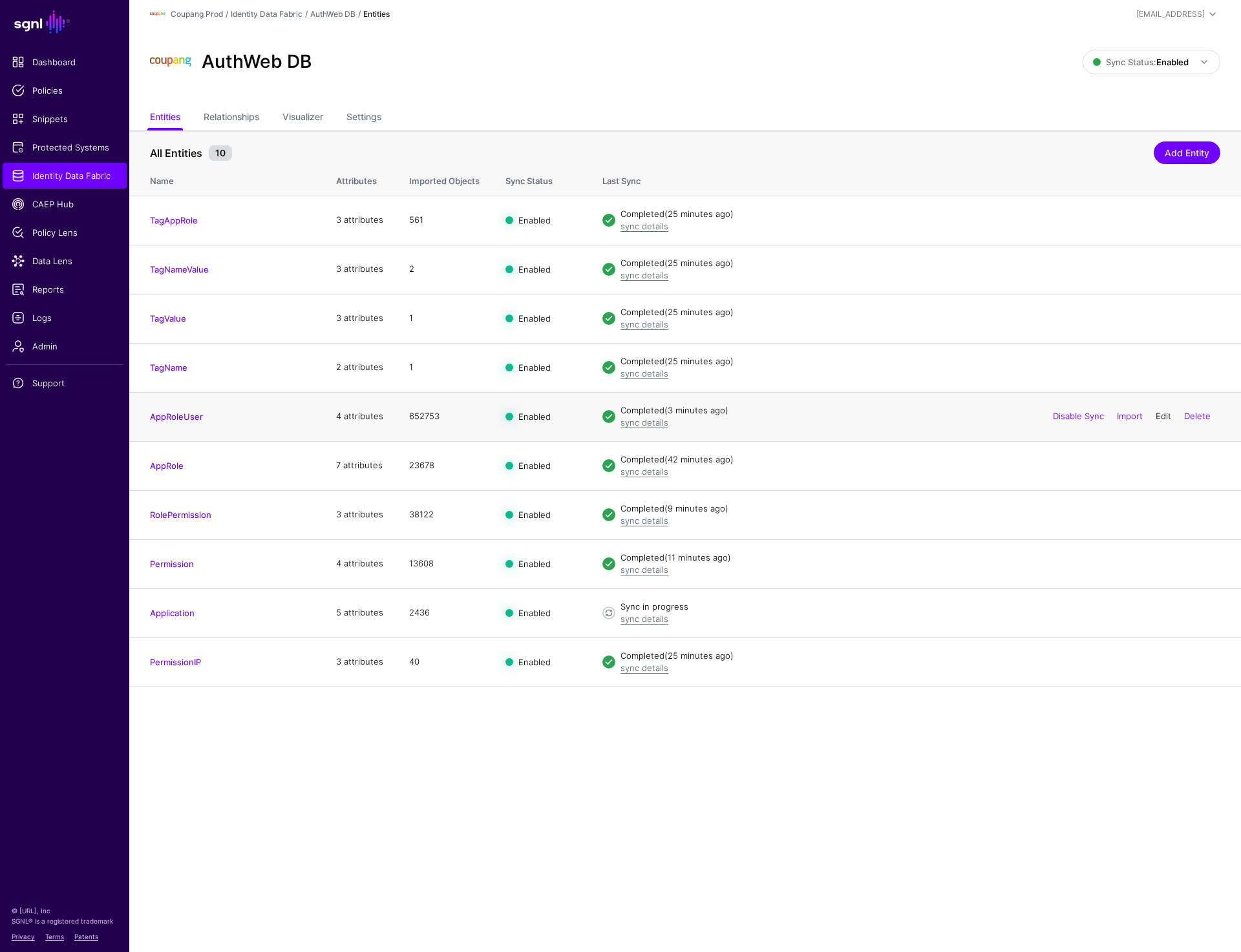
click at [1156, 417] on link "Edit" at bounding box center [1163, 415] width 15 height 10
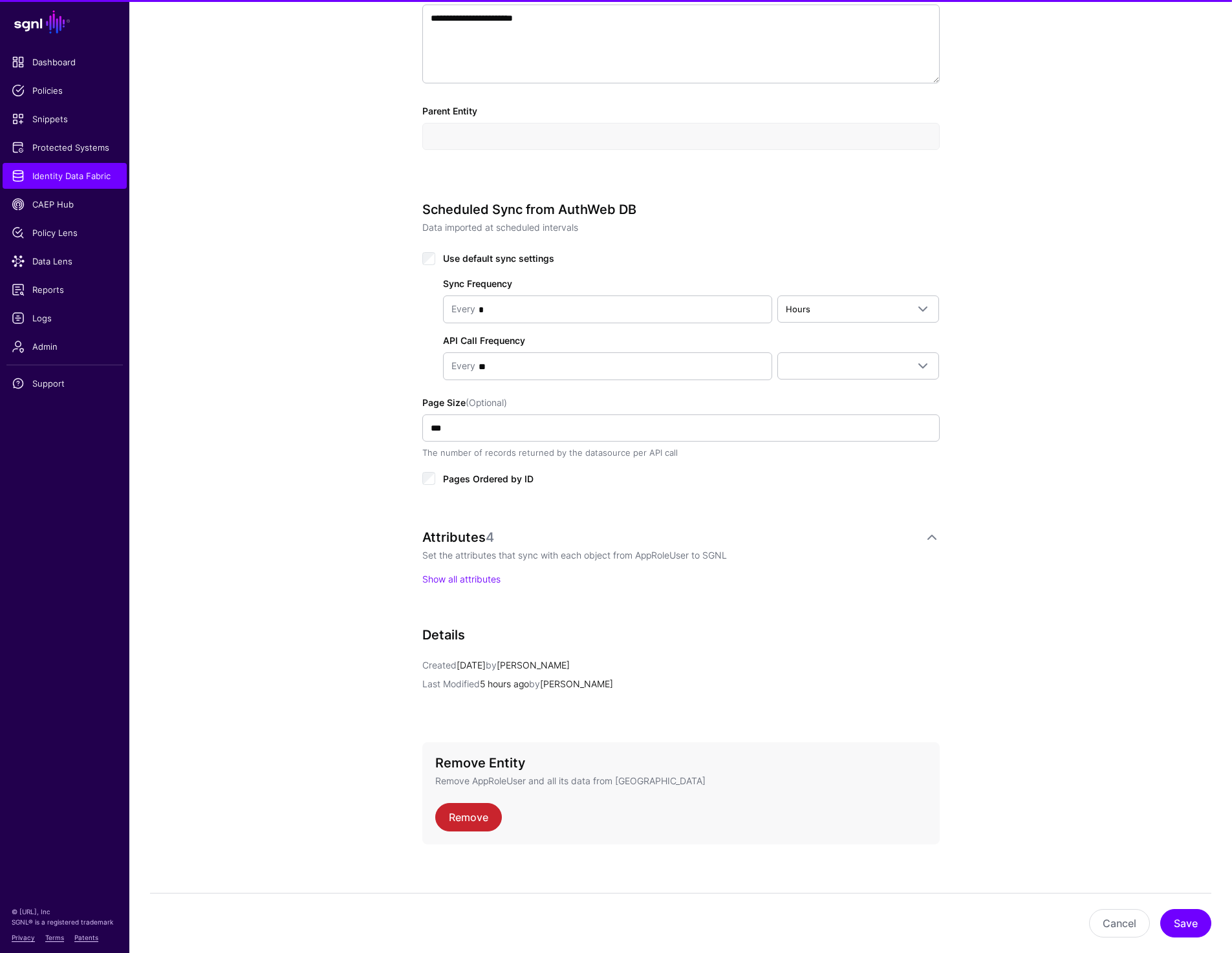
scroll to position [472, 0]
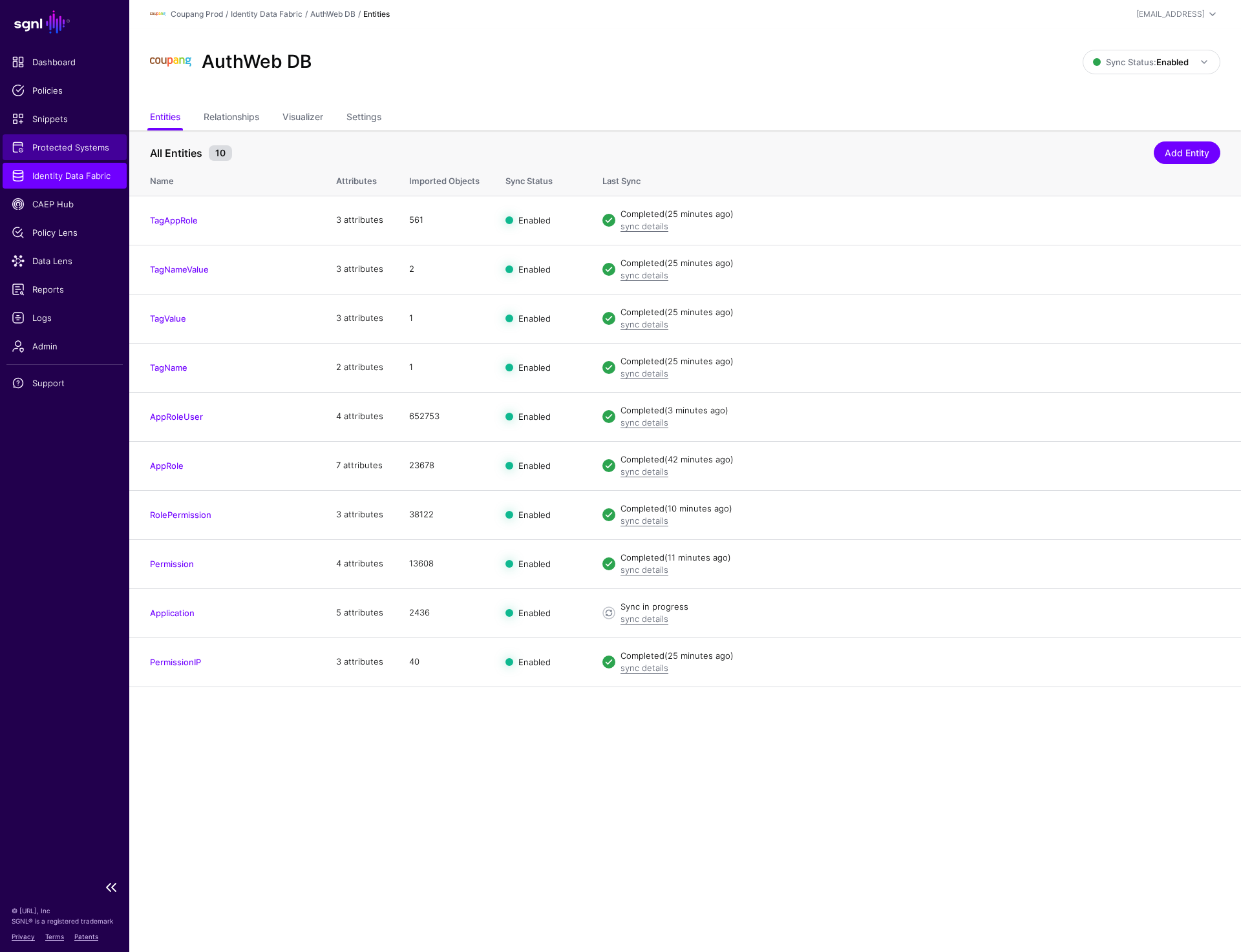
click at [63, 148] on span "Protected Systems" at bounding box center [64, 147] width 106 height 13
